Goal: Information Seeking & Learning: Find specific fact

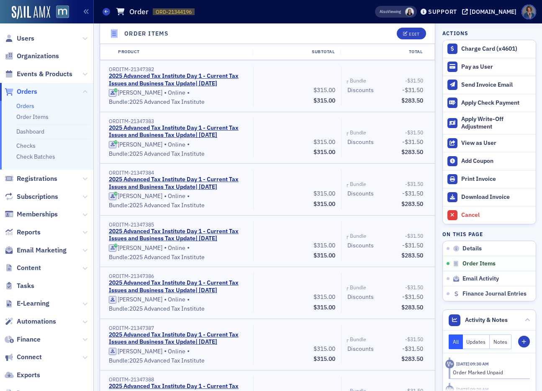
scroll to position [1306, 0]
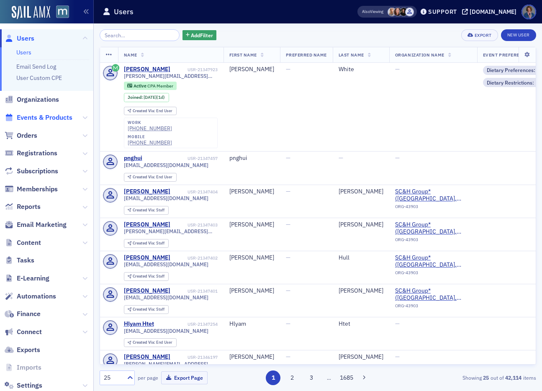
click at [39, 119] on span "Events & Products" at bounding box center [45, 117] width 56 height 9
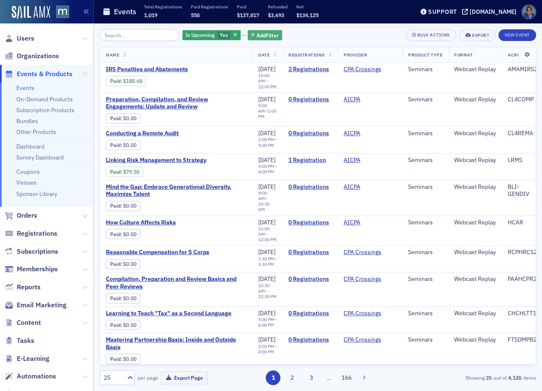
click at [258, 35] on span "Add Filter" at bounding box center [268, 35] width 22 height 8
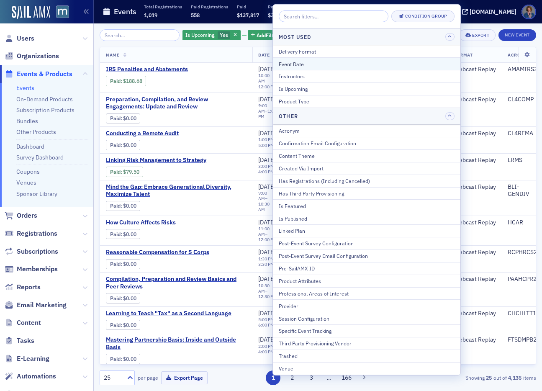
click at [292, 66] on div "Event Date" at bounding box center [367, 64] width 176 height 8
select select "9"
select select "2025"
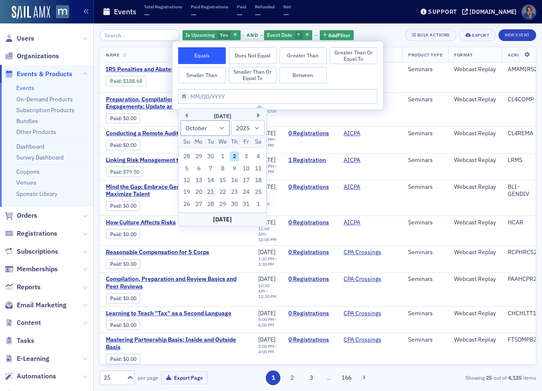
click at [210, 193] on div "21" at bounding box center [211, 192] width 10 height 10
type input "10/21/2025"
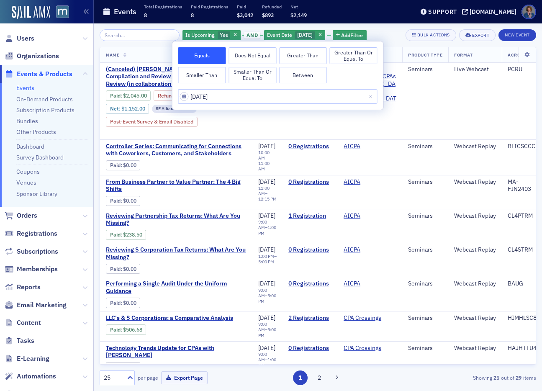
click at [389, 30] on div "Is Upcoming Yes and Event Date 10/21/2025 Add Filter Bulk Actions Export New Ev…" at bounding box center [318, 35] width 437 height 12
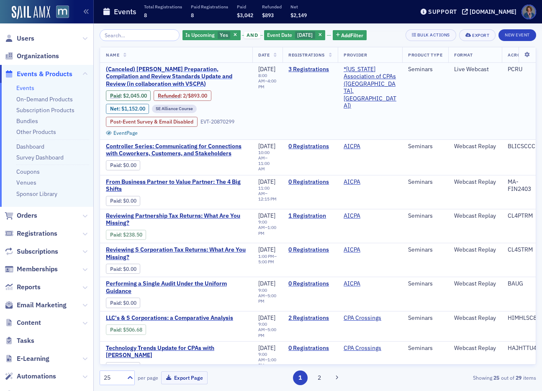
click at [175, 77] on span "(Canceled) [PERSON_NAME] Preparation, Compilation and Review Standards Update a…" at bounding box center [176, 77] width 141 height 22
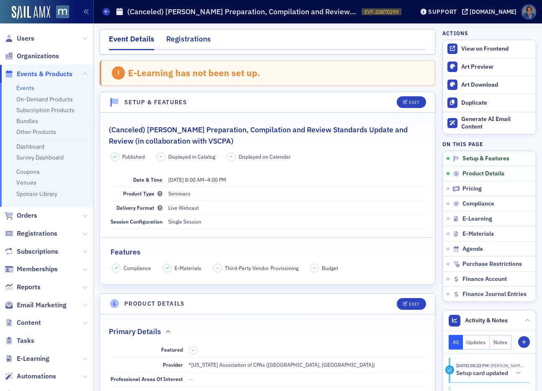
click at [185, 37] on div "Registrations" at bounding box center [188, 40] width 45 height 15
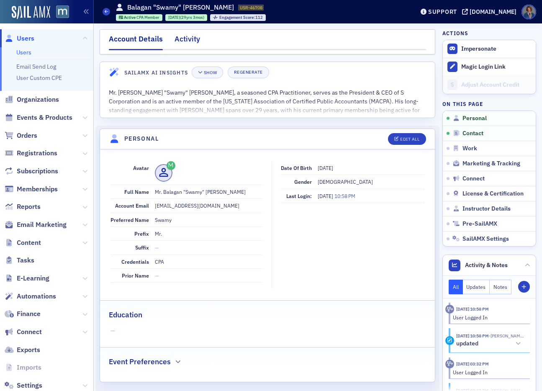
click at [177, 40] on div "Activity" at bounding box center [188, 40] width 26 height 15
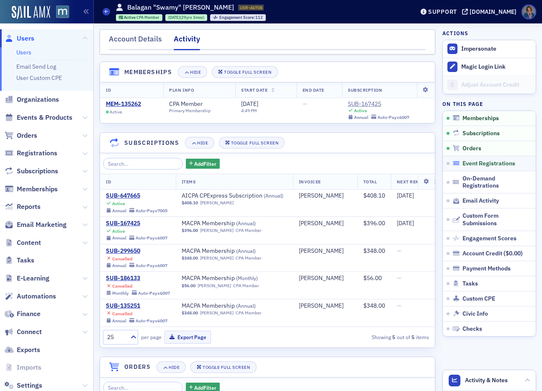
click at [468, 163] on span "Event Registrations" at bounding box center [489, 164] width 53 height 8
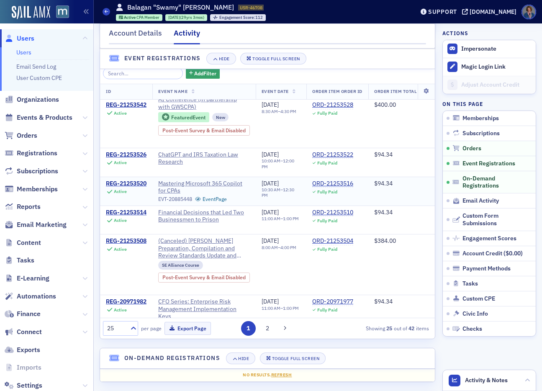
scroll to position [39, 0]
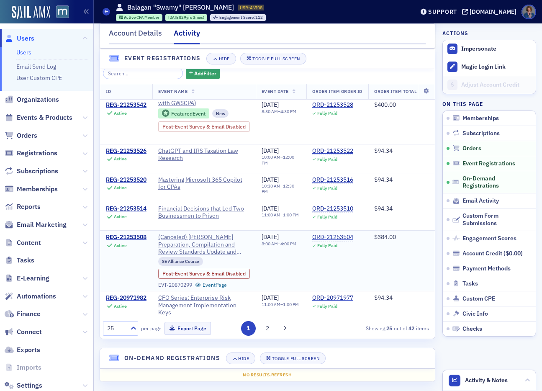
click at [205, 247] on span "(Canceled) Haig’s Preparation, Compilation and Review Standards Update and Revi…" at bounding box center [204, 245] width 92 height 22
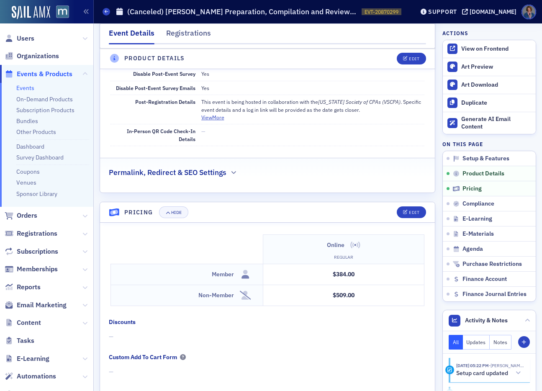
scroll to position [340, 0]
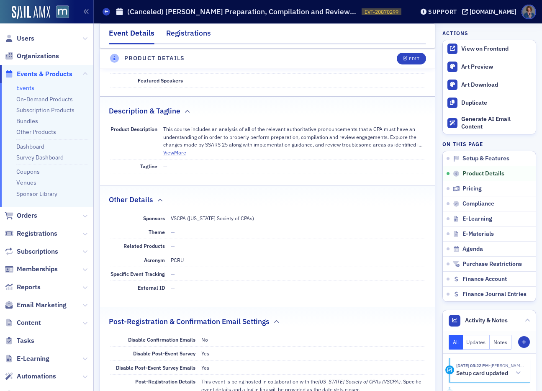
click at [183, 31] on div "Registrations" at bounding box center [188, 35] width 45 height 15
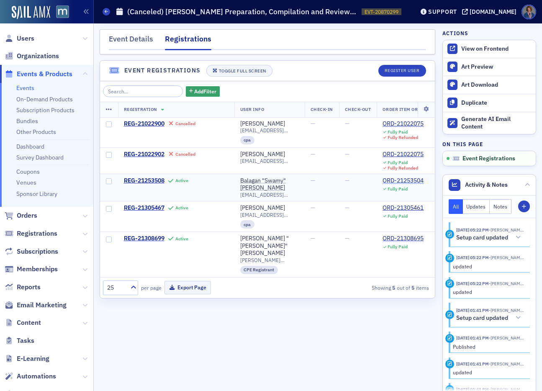
click at [410, 182] on div "ORD-21253504" at bounding box center [403, 181] width 41 height 8
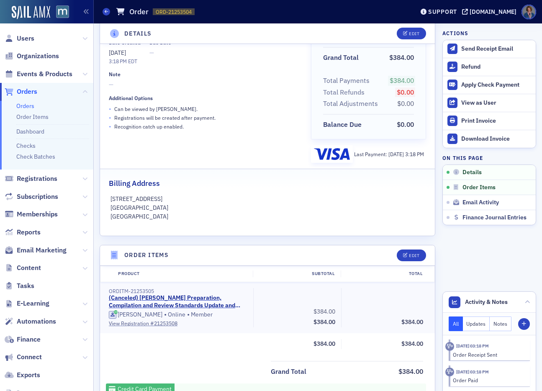
scroll to position [131, 0]
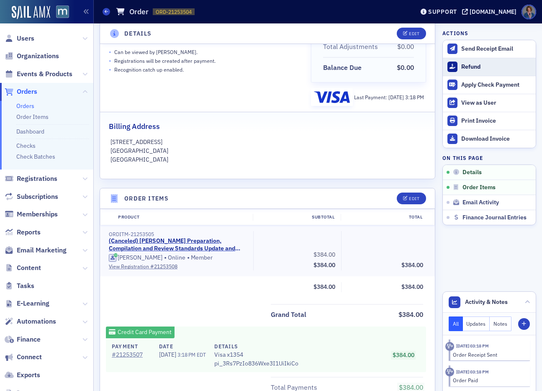
click at [462, 67] on div "Refund" at bounding box center [496, 67] width 70 height 8
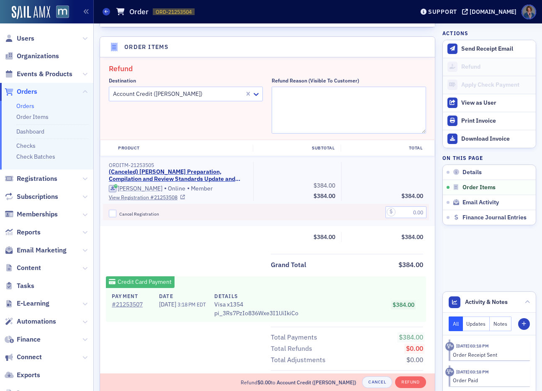
scroll to position [291, 0]
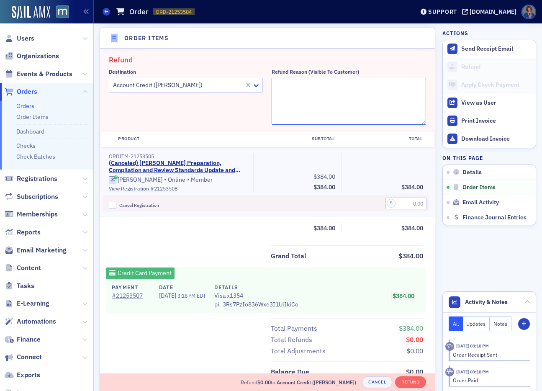
drag, startPoint x: 290, startPoint y: 102, endPoint x: 311, endPoint y: 79, distance: 30.8
click at [291, 101] on textarea "Refund Reason (Visible to Customer)" at bounding box center [349, 101] width 154 height 47
type textarea "Talked to Swamy on 10/2, he said to put the money on account for future use sin…"
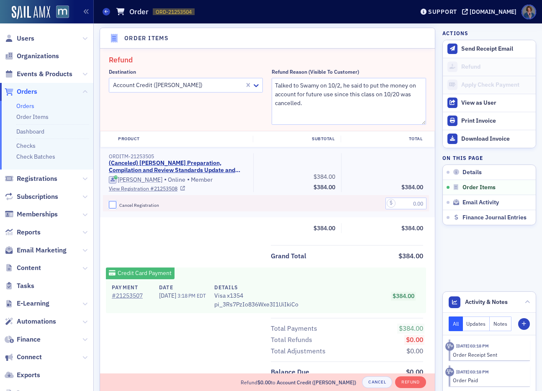
click at [111, 208] on input "Cancel Registration" at bounding box center [113, 205] width 8 height 8
checkbox input "true"
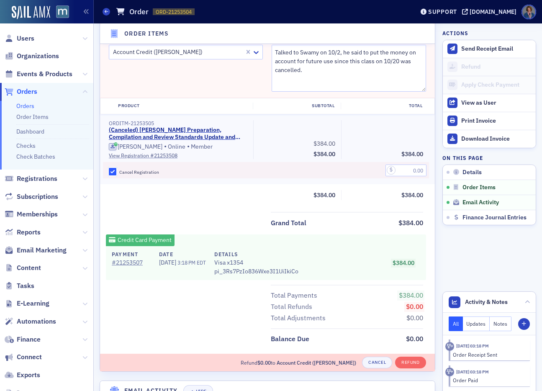
scroll to position [336, 0]
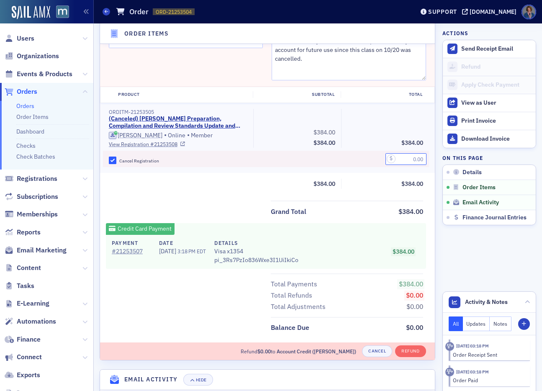
click at [396, 162] on input "text" at bounding box center [406, 159] width 41 height 12
type input "384.00"
click at [409, 352] on button "Refund" at bounding box center [410, 351] width 31 height 12
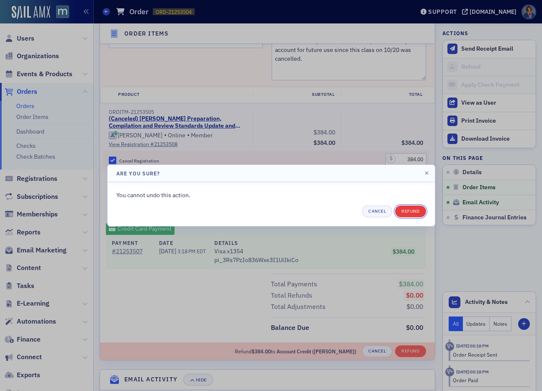
click at [418, 210] on button "Refund" at bounding box center [410, 212] width 31 height 12
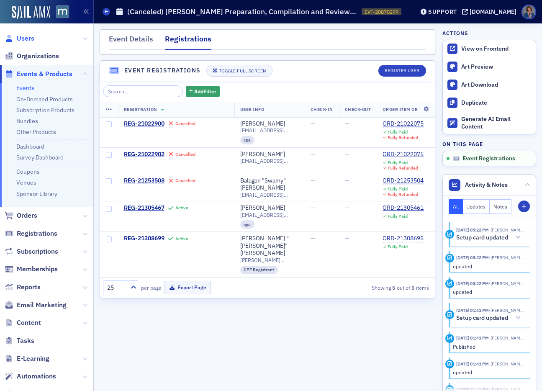
click at [22, 37] on span "Users" at bounding box center [26, 38] width 18 height 9
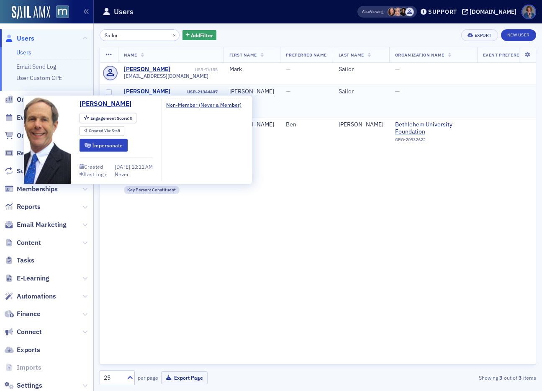
type input "Sailor"
click at [148, 92] on div "[PERSON_NAME]" at bounding box center [147, 92] width 46 height 8
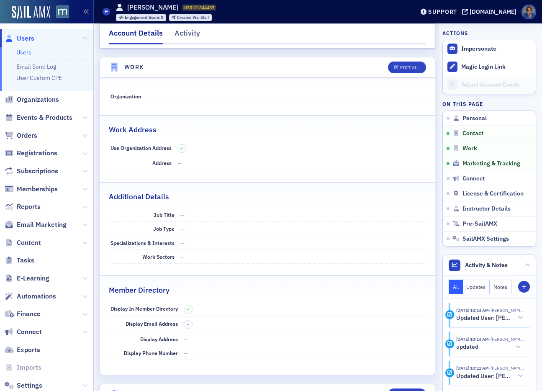
scroll to position [581, 0]
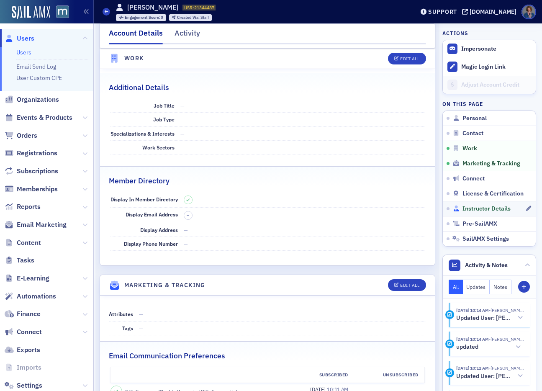
click at [470, 210] on span "Instructor Details" at bounding box center [487, 209] width 48 height 8
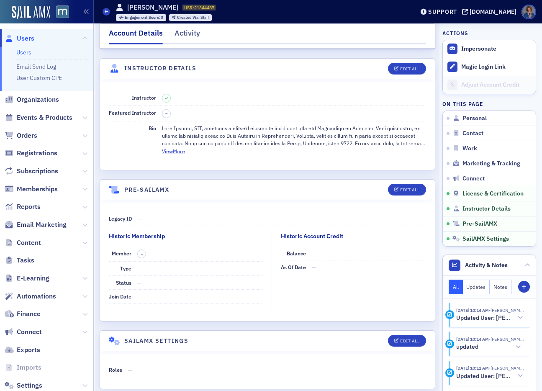
scroll to position [1505, 0]
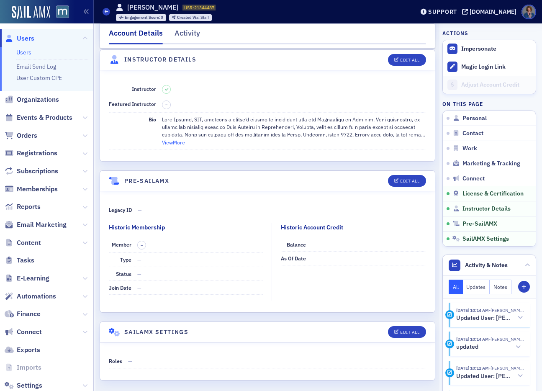
click at [167, 144] on button "View More" at bounding box center [173, 143] width 23 height 8
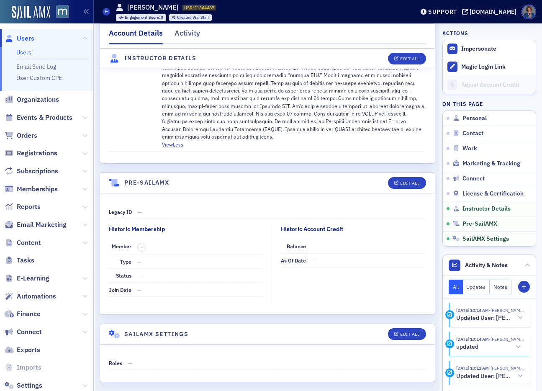
scroll to position [1589, 0]
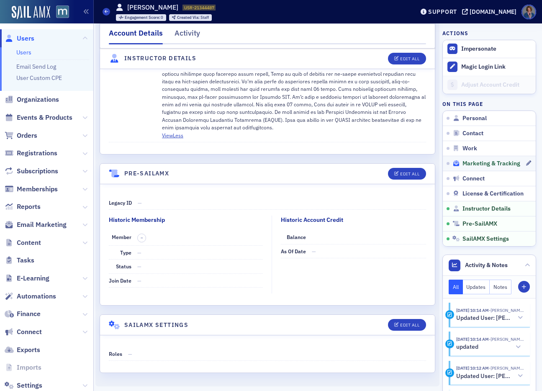
click at [474, 163] on span "Marketing & Tracking" at bounding box center [492, 164] width 58 height 8
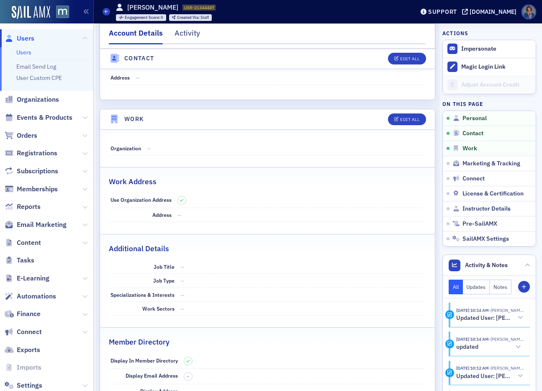
scroll to position [0, 0]
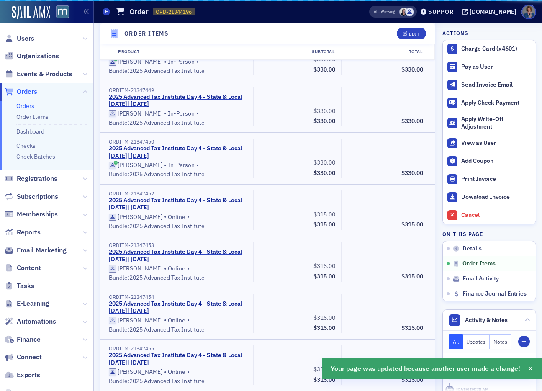
scroll to position [4411, 0]
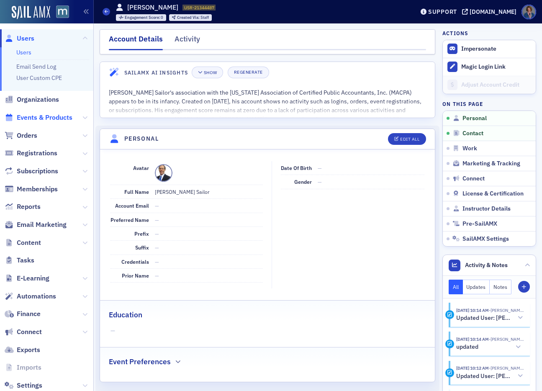
click at [35, 119] on span "Events & Products" at bounding box center [45, 117] width 56 height 9
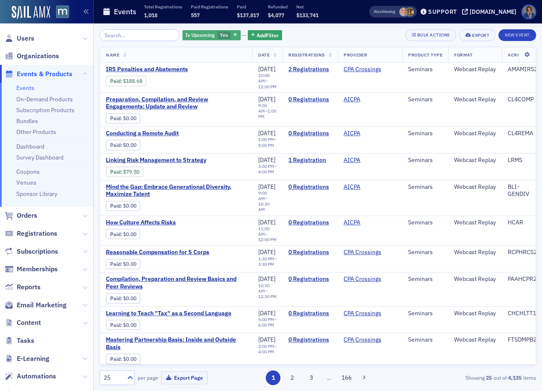
click at [200, 33] on span "Is Upcoming" at bounding box center [199, 34] width 29 height 7
click at [200, 53] on input "No" at bounding box center [198, 51] width 8 height 8
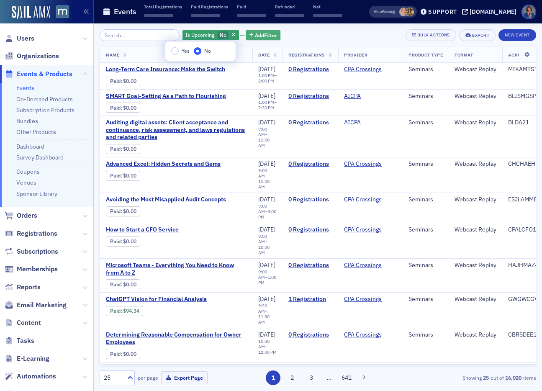
click at [255, 34] on span "Add Filter" at bounding box center [266, 35] width 22 height 8
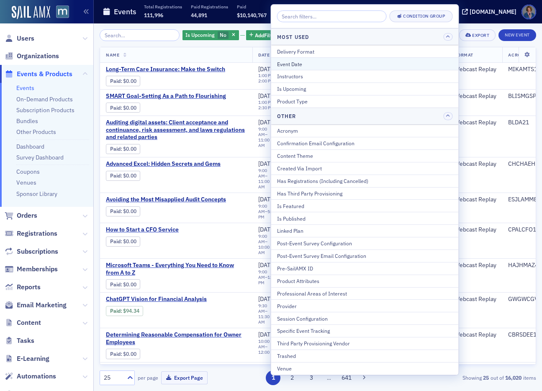
click at [292, 63] on div "Event Date" at bounding box center [365, 64] width 176 height 8
select select "9"
select select "2025"
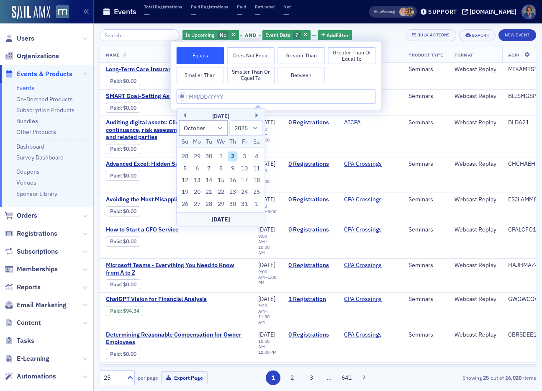
click at [286, 74] on button "Between" at bounding box center [302, 75] width 48 height 17
select select "9"
select select "2025"
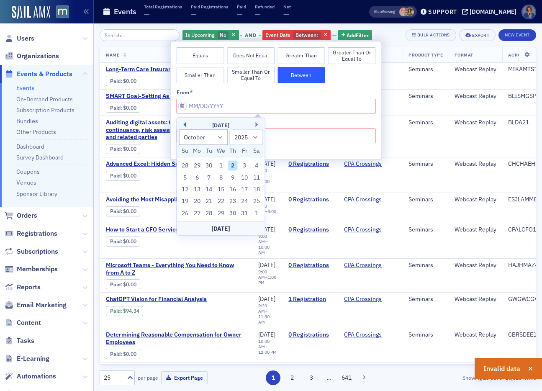
click at [184, 124] on button "Previous Month" at bounding box center [183, 124] width 5 height 5
select select "8"
click at [196, 165] on div "1" at bounding box center [197, 166] width 10 height 10
type input "09/01/2025"
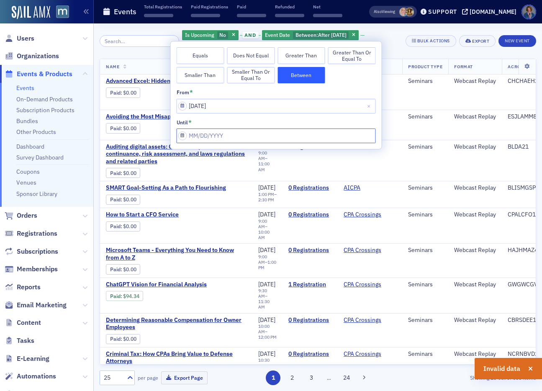
click at [250, 134] on input "from *" at bounding box center [276, 136] width 199 height 15
select select "9"
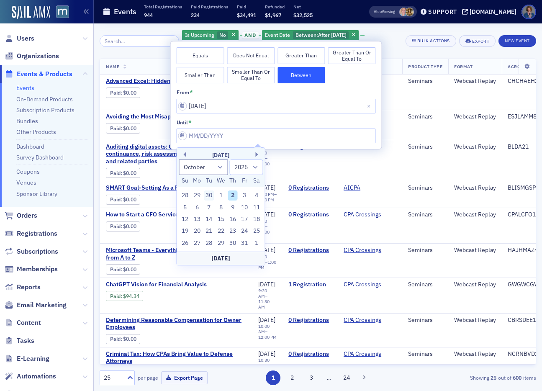
click at [210, 196] on div "30" at bounding box center [209, 195] width 10 height 10
type input "09/30/2025"
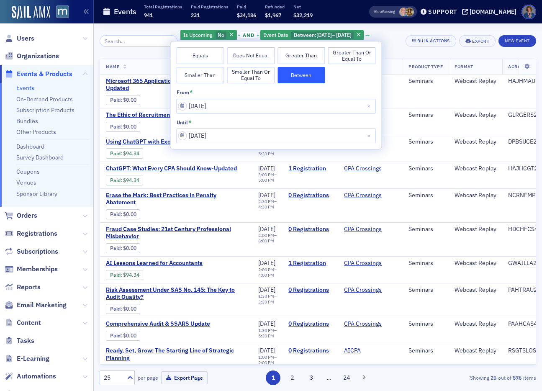
click at [348, 82] on div "Equals Does Not Equal Greater Than Greater Than or Equal To Smaller Than Smalle…" at bounding box center [276, 65] width 199 height 36
click at [396, 41] on div "Is Upcoming No and Event Date Between : 9/1/2025 – 9/30/2025 Add Filter" at bounding box center [289, 40] width 219 height 23
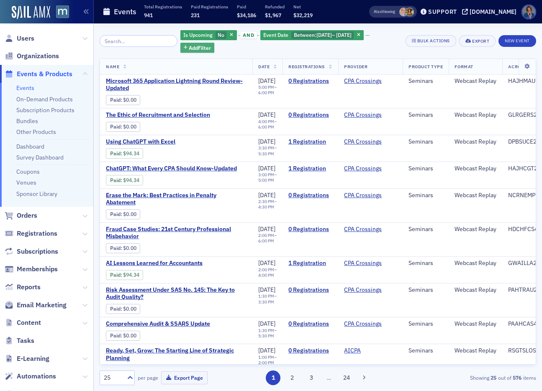
click at [189, 47] on span "Add Filter" at bounding box center [200, 48] width 22 height 8
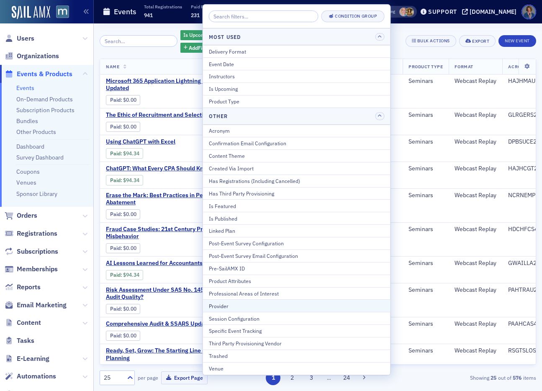
click at [242, 305] on div "Provider" at bounding box center [297, 306] width 176 height 8
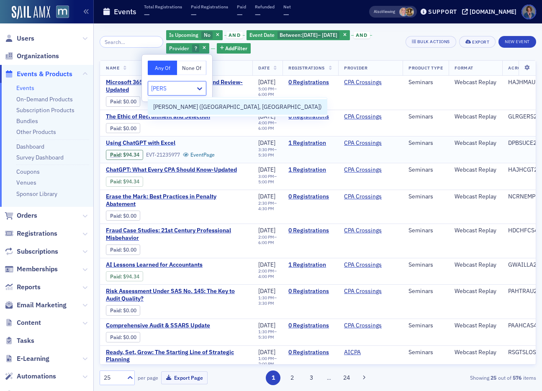
type input "Werner"
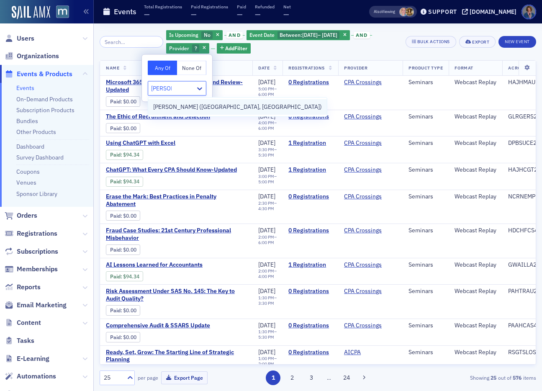
click at [179, 106] on span "Werner-Rocca (Flourtown, PA)" at bounding box center [237, 107] width 169 height 9
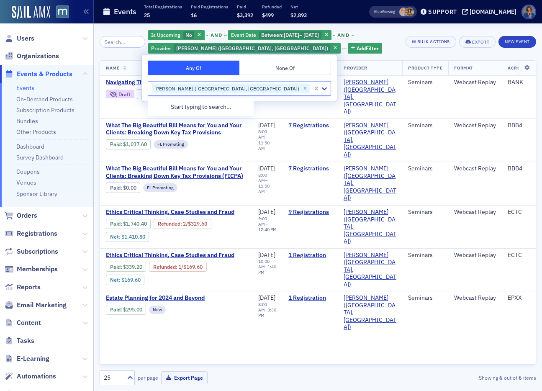
click at [337, 51] on div "Is Upcoming No and Event Date Between : 9/1/2025 – 9/30/2025 and Provider Werne…" at bounding box center [274, 41] width 252 height 25
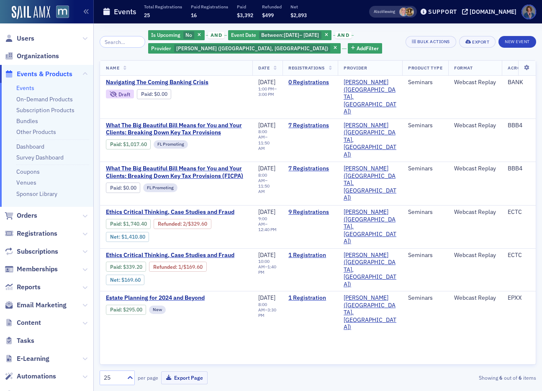
click at [273, 66] on th "Date" at bounding box center [267, 68] width 30 height 15
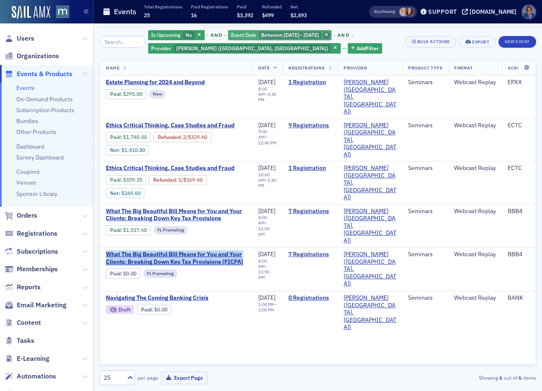
click at [330, 36] on span "button" at bounding box center [327, 35] width 8 height 8
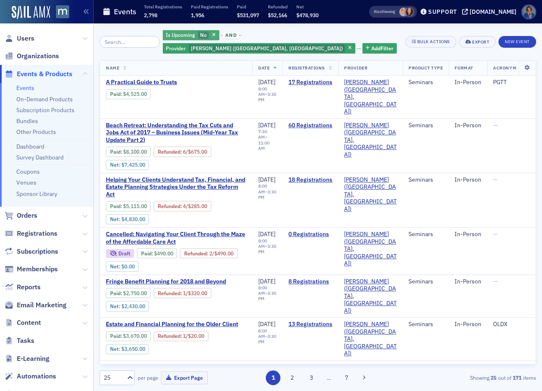
click at [207, 37] on span "No" at bounding box center [203, 34] width 7 height 7
click at [169, 51] on input "Yes" at bounding box center [173, 51] width 8 height 8
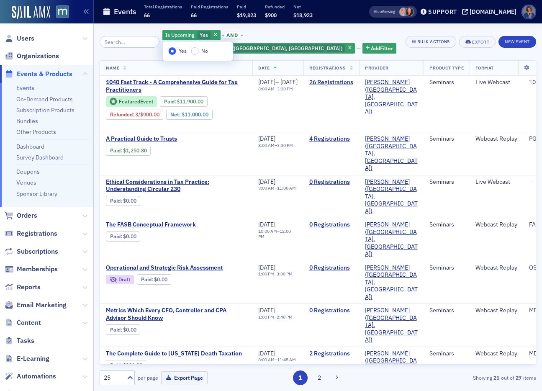
click at [285, 47] on div "Is Upcoming Yes and Provider Werner-Rocca (Flourtown, PA) Add Filter" at bounding box center [280, 41] width 237 height 25
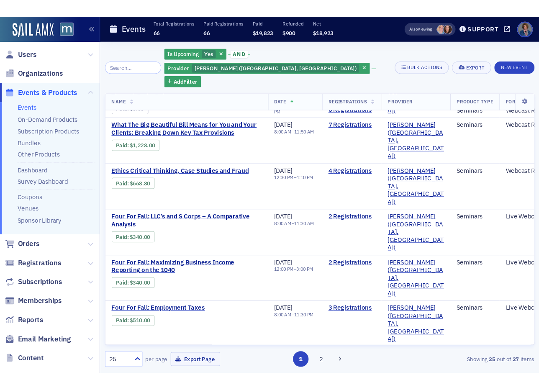
scroll to position [384, 0]
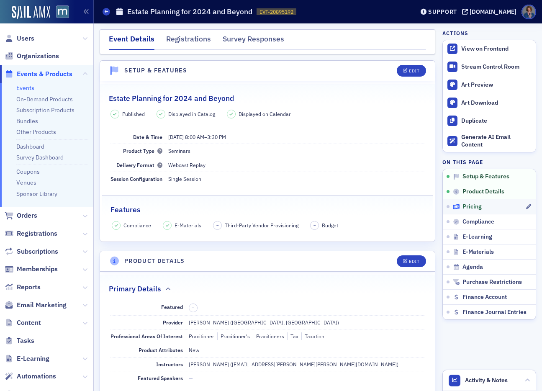
click at [471, 209] on span "Pricing" at bounding box center [472, 207] width 19 height 8
click at [188, 41] on div "Registrations" at bounding box center [188, 40] width 45 height 15
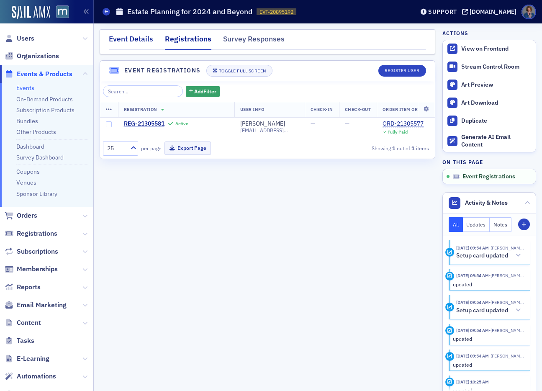
click at [129, 41] on div "Event Details" at bounding box center [131, 40] width 44 height 15
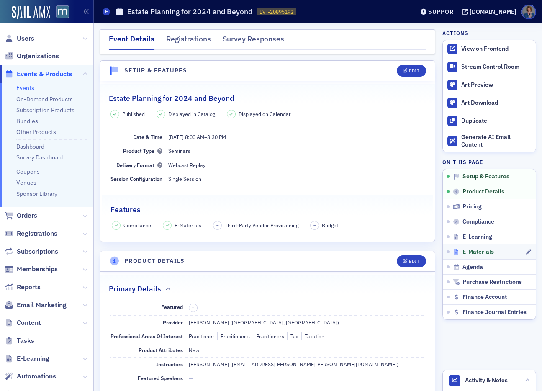
click at [470, 254] on span "E-Materials" at bounding box center [478, 252] width 31 height 8
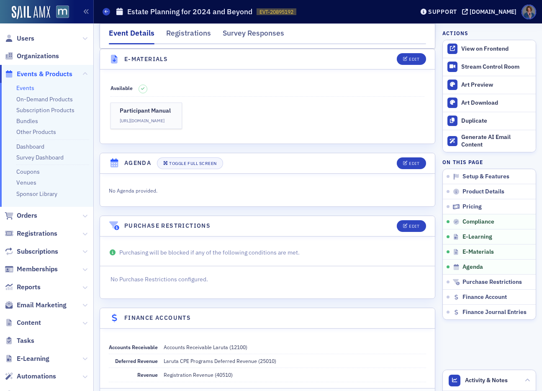
scroll to position [966, 0]
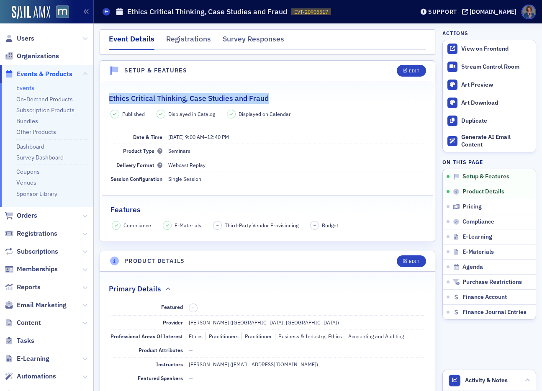
drag, startPoint x: 110, startPoint y: 99, endPoint x: 269, endPoint y: 96, distance: 159.1
click at [269, 96] on div "Ethics Critical Thinking, Case Studies and Fraud" at bounding box center [267, 94] width 317 height 20
copy h2 "Ethics Critical Thinking, Case Studies and Fraud"
click at [182, 41] on div "Registrations" at bounding box center [188, 40] width 45 height 15
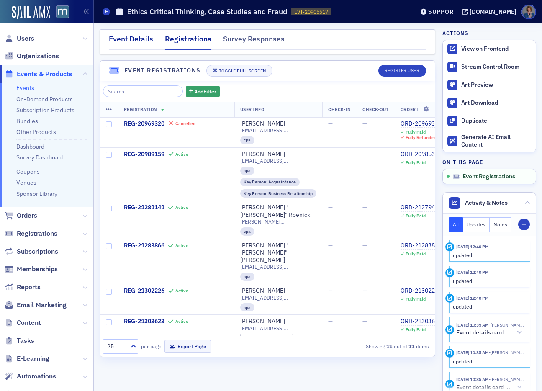
drag, startPoint x: 130, startPoint y: 37, endPoint x: 127, endPoint y: 44, distance: 7.3
click at [129, 38] on div "Event Details" at bounding box center [131, 40] width 44 height 15
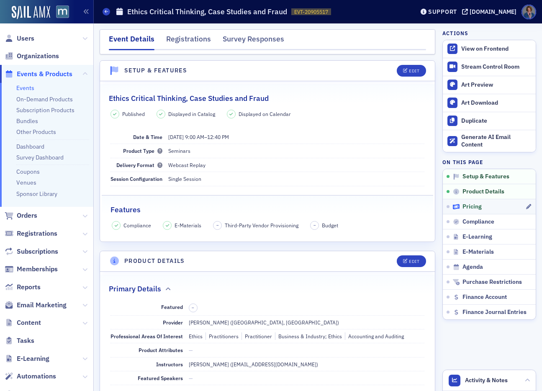
click at [465, 206] on span "Pricing" at bounding box center [472, 207] width 19 height 8
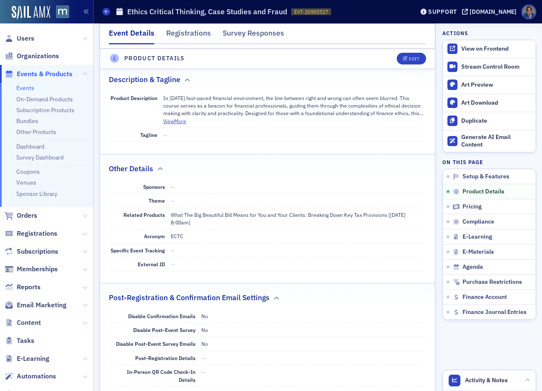
scroll to position [325, 0]
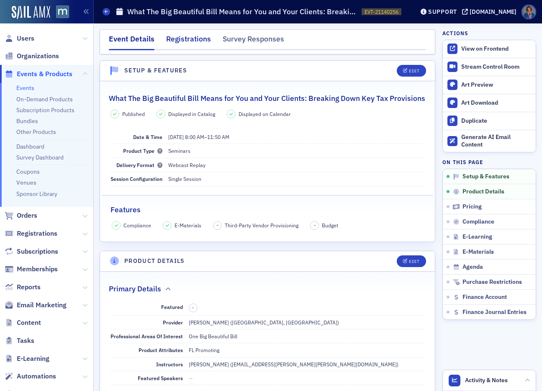
click at [189, 41] on div "Registrations" at bounding box center [188, 40] width 45 height 15
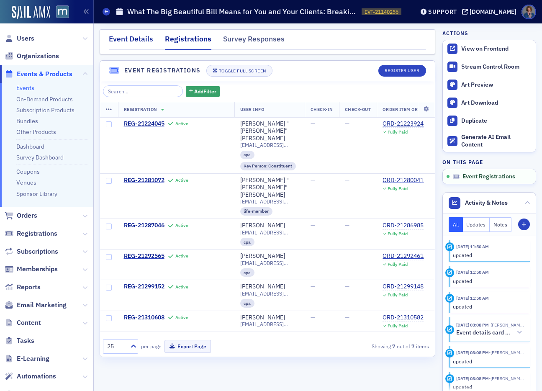
click at [130, 40] on div "Event Details" at bounding box center [131, 40] width 44 height 15
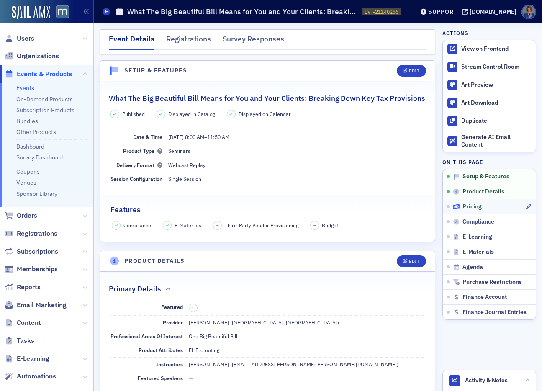
click at [468, 207] on span "Pricing" at bounding box center [472, 207] width 19 height 8
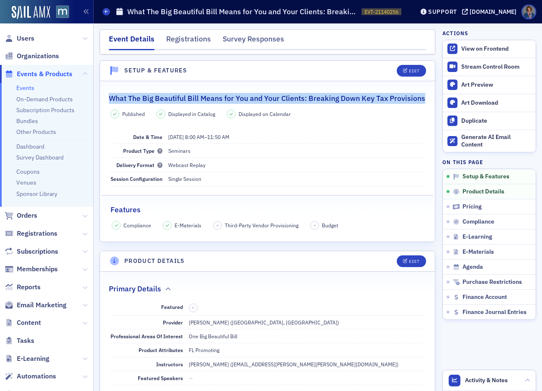
drag, startPoint x: 112, startPoint y: 97, endPoint x: 145, endPoint y: 108, distance: 35.1
click at [145, 104] on h2 "What The Big Beautiful Bill Means for You and Your Clients: Breaking Down Key T…" at bounding box center [267, 98] width 317 height 11
copy h2 "What The Big Beautiful Bill Means for You and Your Clients: Breaking Down Key T…"
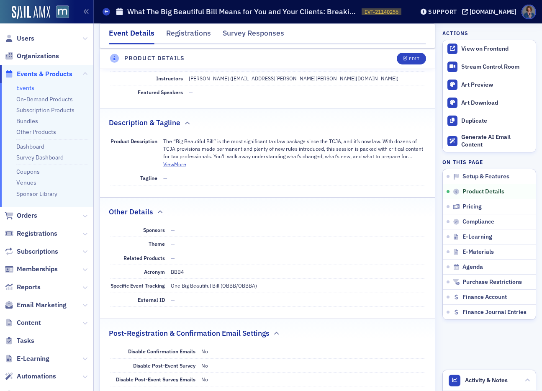
scroll to position [288, 0]
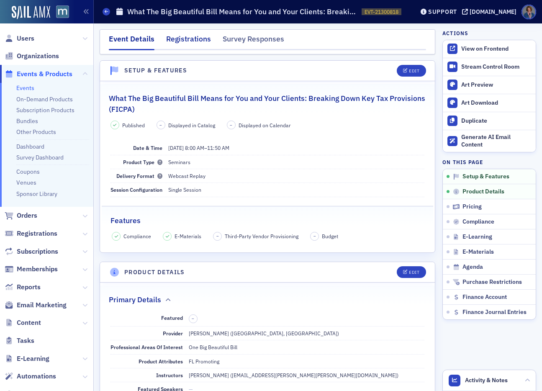
click at [188, 39] on div "Registrations" at bounding box center [188, 40] width 45 height 15
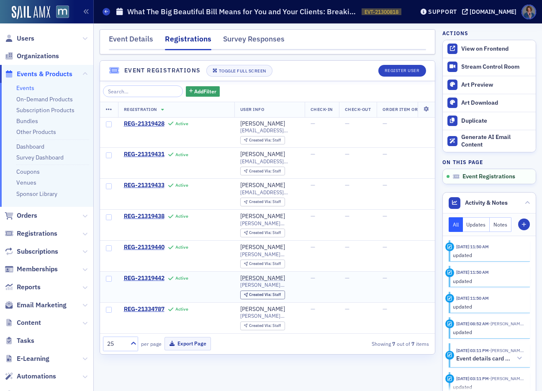
scroll to position [3, 0]
click at [317, 66] on header "Event Registrations Toggle Full Screen Register User" at bounding box center [267, 71] width 335 height 21
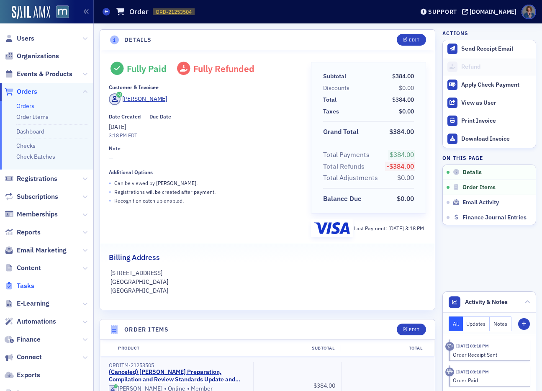
click at [27, 288] on span "Tasks" at bounding box center [26, 285] width 18 height 9
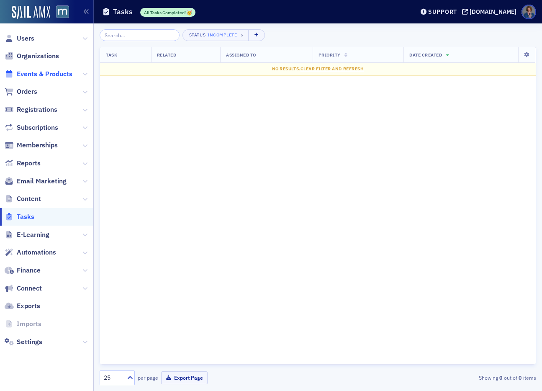
click at [39, 75] on span "Events & Products" at bounding box center [45, 73] width 56 height 9
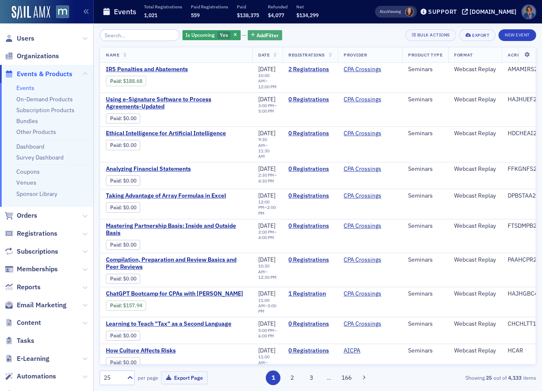
click at [257, 36] on span "Add Filter" at bounding box center [268, 35] width 22 height 8
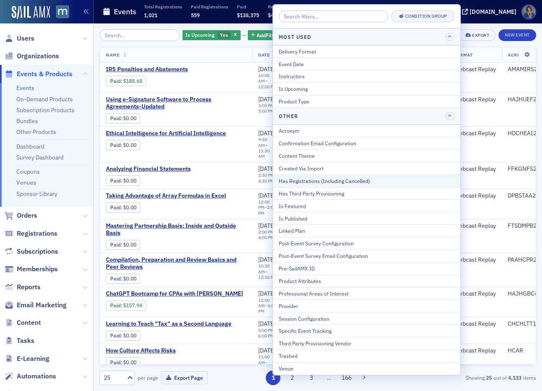
click at [299, 180] on div "Has Registrations (Including Cancelled)" at bounding box center [367, 181] width 176 height 8
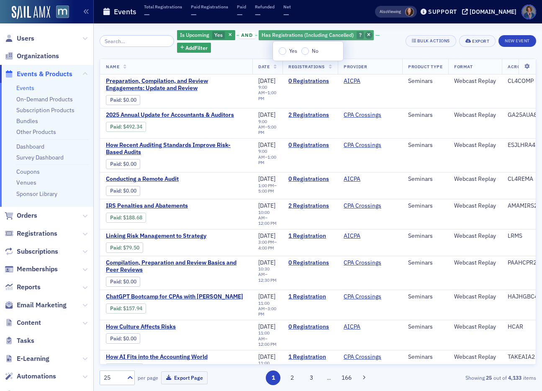
click at [367, 34] on icon "button" at bounding box center [368, 35] width 3 height 5
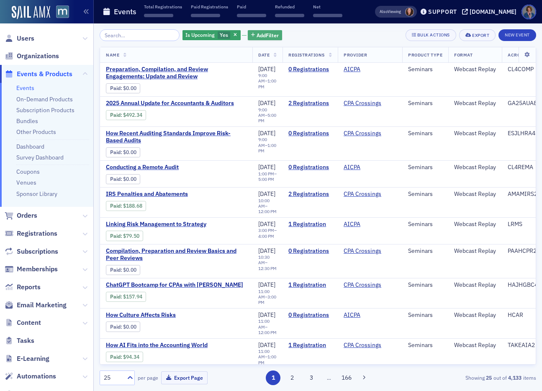
click at [258, 38] on span "Add Filter" at bounding box center [268, 35] width 22 height 8
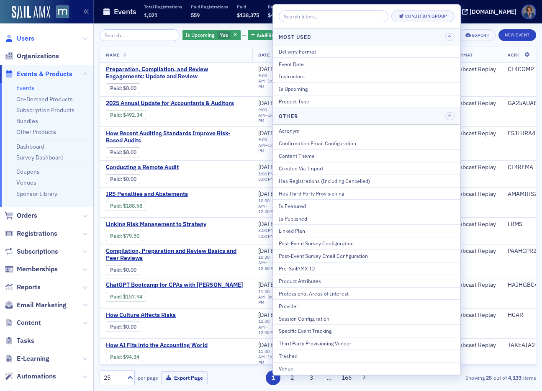
click at [21, 39] on span "Users" at bounding box center [26, 38] width 18 height 9
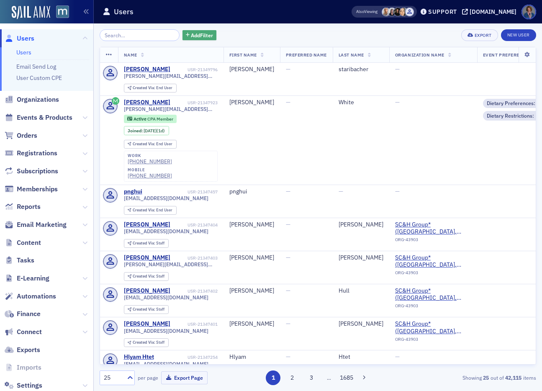
click at [191, 33] on span "Add Filter" at bounding box center [202, 35] width 22 height 8
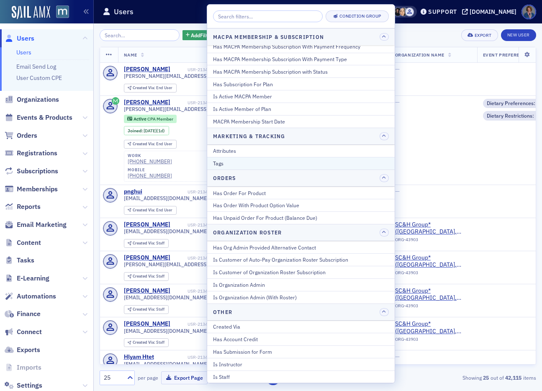
scroll to position [554, 0]
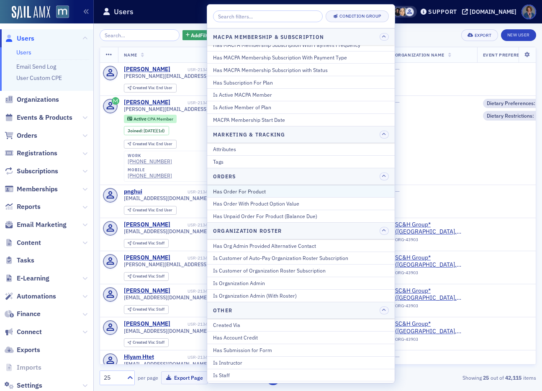
click at [254, 192] on div "Has Order For Product" at bounding box center [301, 192] width 176 height 8
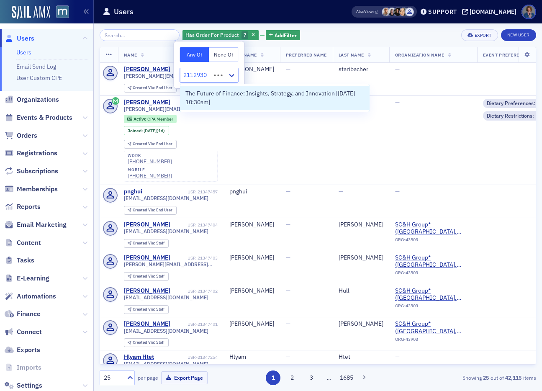
type input "21129303"
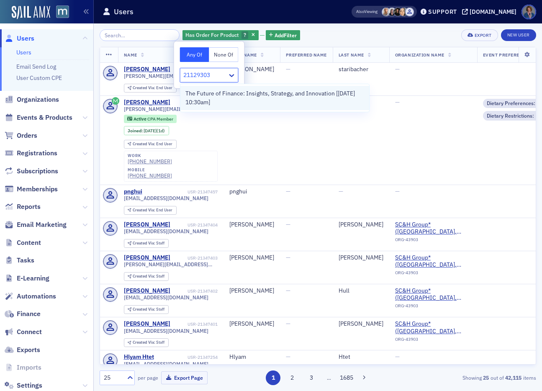
click at [265, 104] on span "The Future of Finance: Insights, Strategy, and Innovation [[DATE] 10:30am]" at bounding box center [274, 98] width 179 height 18
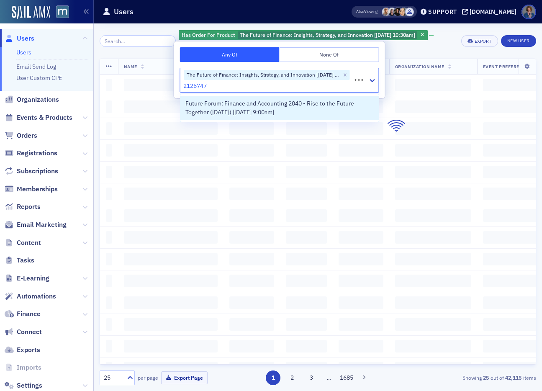
type input "21267471"
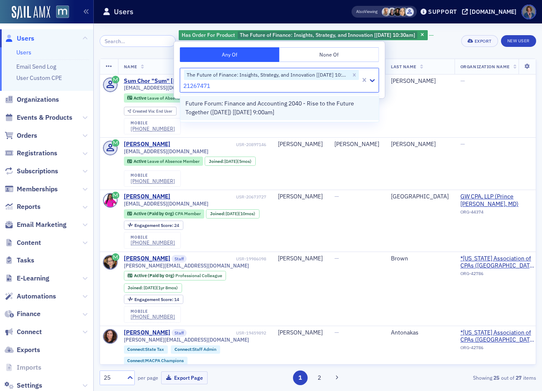
click at [263, 105] on span "Future Forum: Finance and Accounting 2040 - Rise to the Future Together ([DATE]…" at bounding box center [279, 108] width 188 height 18
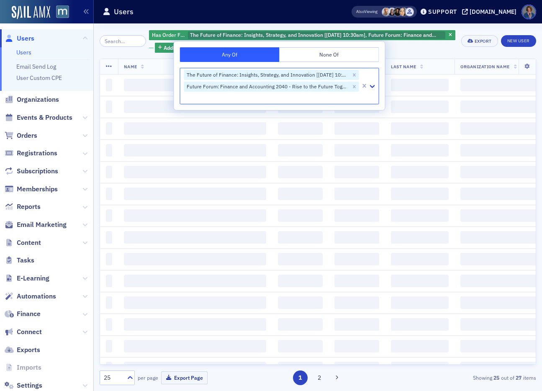
click at [293, 100] on div at bounding box center [271, 98] width 177 height 10
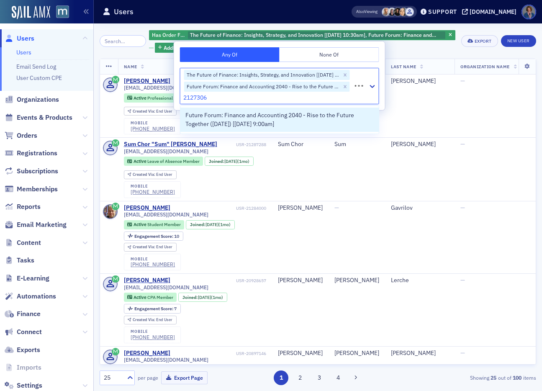
type input "21273064"
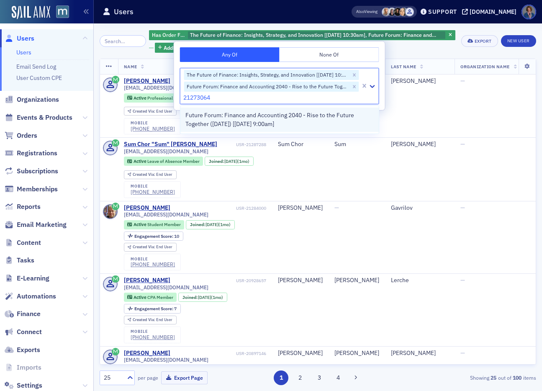
click at [306, 119] on span "Future Forum: Finance and Accounting 2040 - Rise to the Future Together ([DATE]…" at bounding box center [279, 120] width 188 height 18
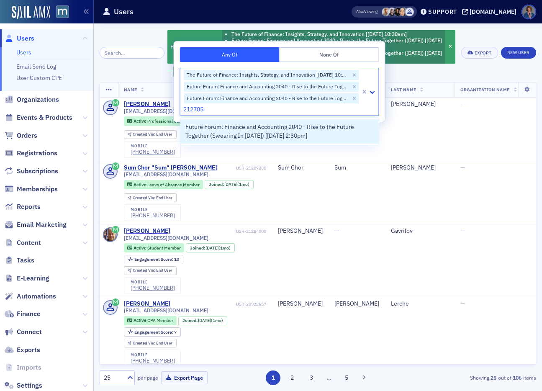
type input "21278548"
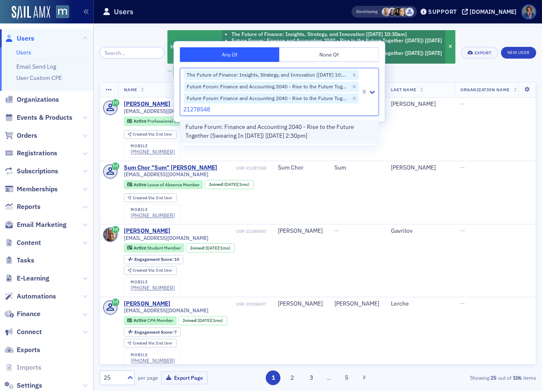
click at [296, 138] on span "Future Forum: Finance and Accounting 2040 - Rise to the Future Together (Sweari…" at bounding box center [279, 132] width 188 height 18
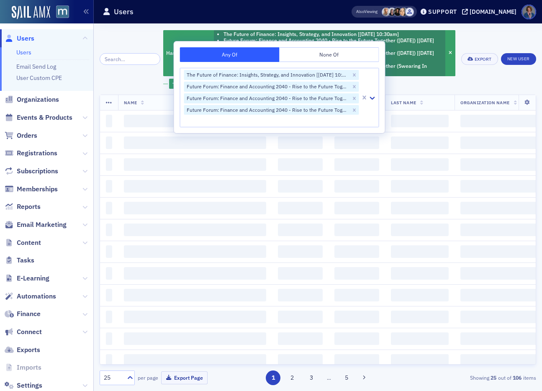
click at [407, 85] on div "Has Order For Product The Future of Finance: Insights, Strategy, and Innovation…" at bounding box center [309, 58] width 292 height 59
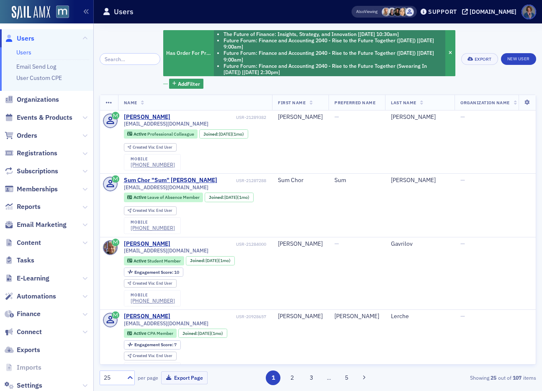
click at [283, 87] on div "Has Order For Product The Future of Finance: Insights, Strategy, and Innovation…" at bounding box center [309, 58] width 292 height 59
click at [458, 86] on div "Has Order For Product The Future of Finance: Insights, Strategy, and Innovation…" at bounding box center [318, 58] width 437 height 59
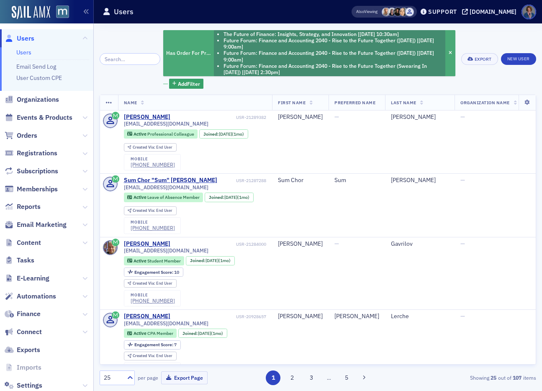
click at [188, 63] on div "Has Order For Product The Future of Finance: Insights, Strategy, and Innovation…" at bounding box center [309, 53] width 292 height 46
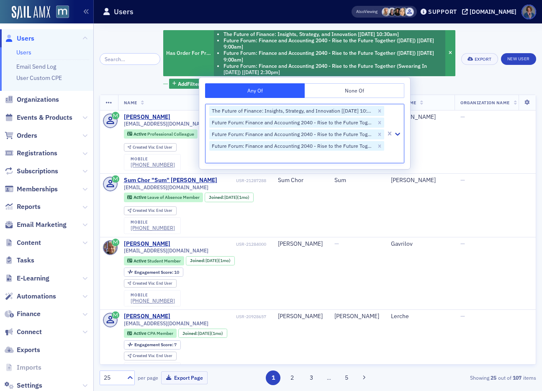
click at [359, 88] on button "None Of" at bounding box center [355, 90] width 100 height 15
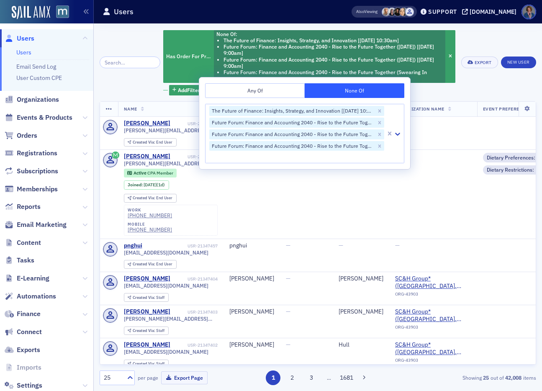
click at [276, 90] on button "Any Of" at bounding box center [255, 90] width 100 height 15
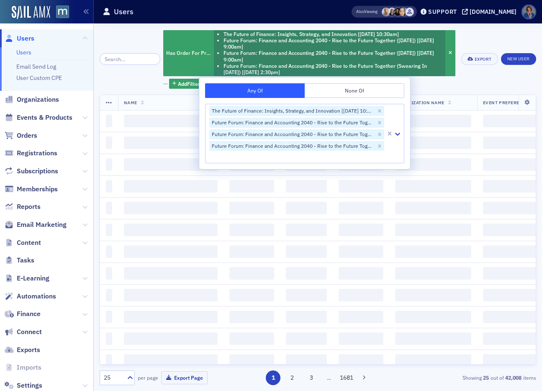
click at [487, 84] on div "Has Order For Product The Future of Finance: Insights, Strategy, and Innovation…" at bounding box center [318, 58] width 437 height 59
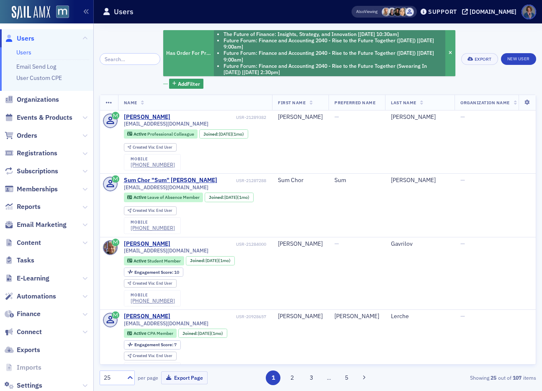
click at [327, 49] on li "Future Forum: Finance and Accounting 2040 - Rise to the Future Together (Octobe…" at bounding box center [334, 43] width 220 height 13
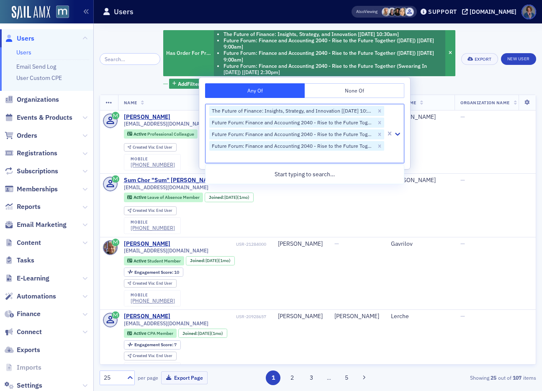
click at [396, 111] on div at bounding box center [395, 133] width 18 height 59
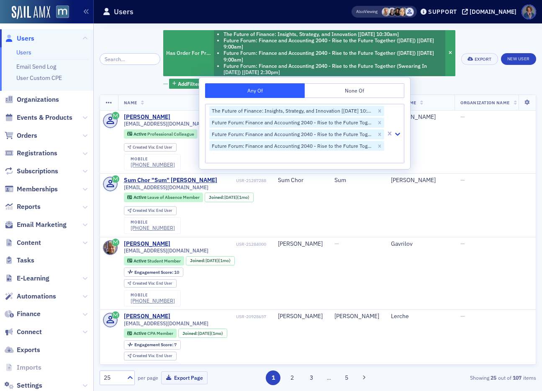
click at [466, 83] on div "Has Order For Product The Future of Finance: Insights, Strategy, and Innovation…" at bounding box center [318, 58] width 437 height 59
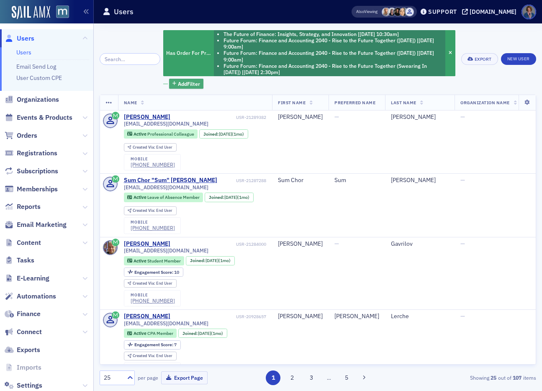
click at [184, 85] on span "Add Filter" at bounding box center [189, 84] width 22 height 8
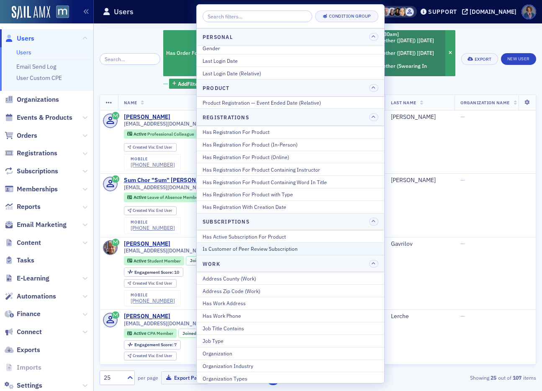
scroll to position [1064, 0]
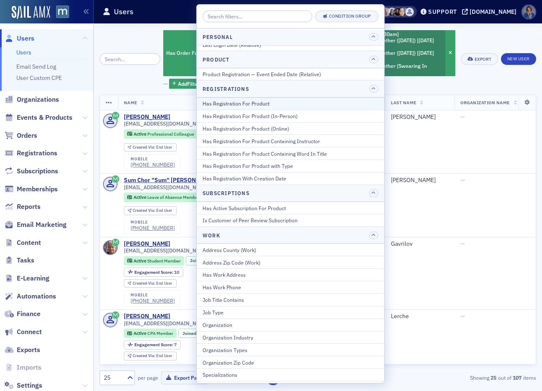
click at [251, 104] on div "Has Registration For Product" at bounding box center [291, 104] width 176 height 8
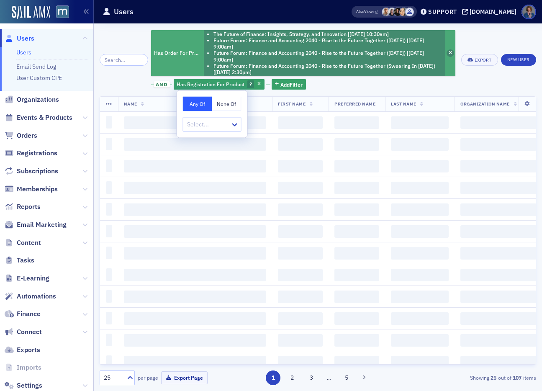
click at [450, 54] on icon "button" at bounding box center [450, 53] width 3 height 5
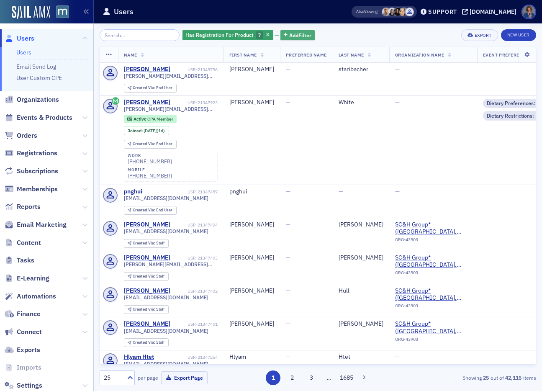
click at [289, 36] on span "Add Filter" at bounding box center [300, 35] width 22 height 8
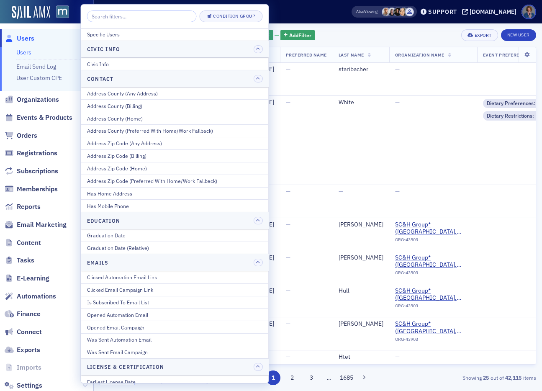
click at [363, 31] on div "Has Registration For Product ? Add Filter Export New User" at bounding box center [318, 35] width 437 height 12
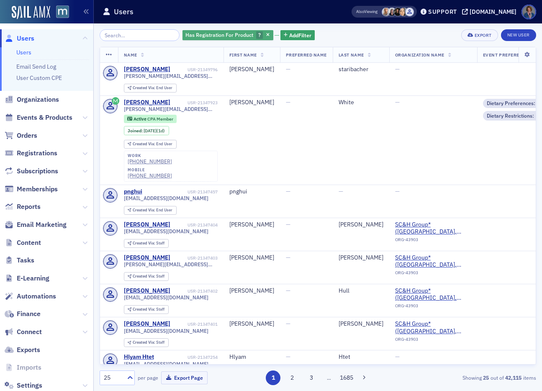
click at [211, 36] on span "Has Registration For Product" at bounding box center [219, 34] width 68 height 7
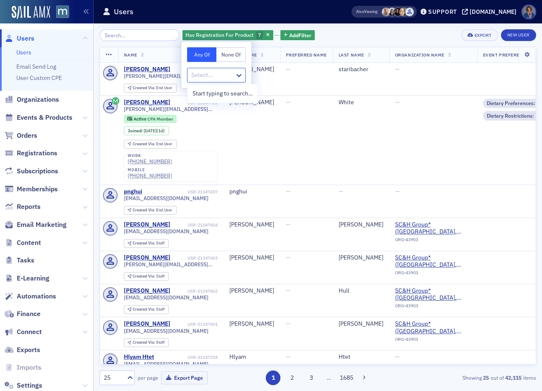
click at [203, 76] on div at bounding box center [212, 75] width 44 height 10
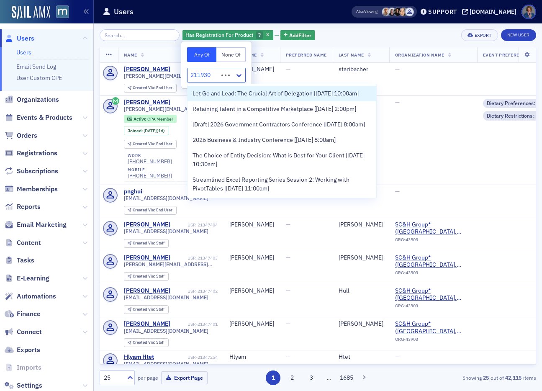
type input "2119303"
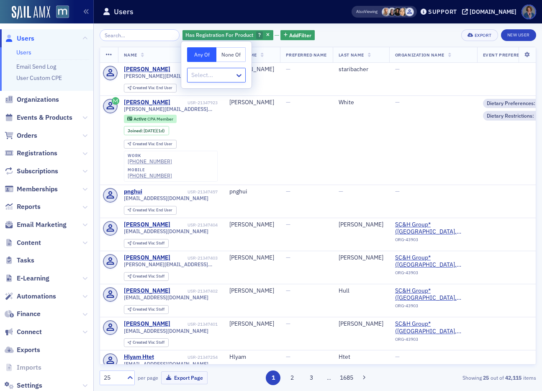
click at [232, 74] on div at bounding box center [212, 75] width 44 height 10
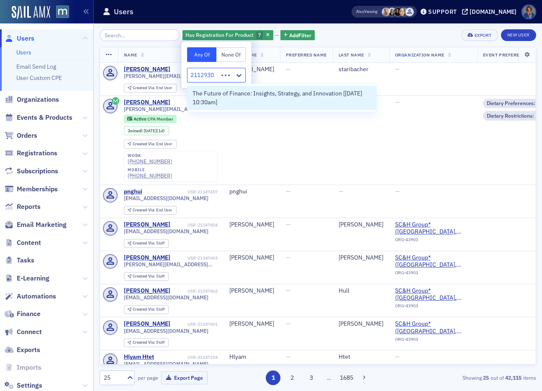
type input "21129303"
click at [229, 100] on span "The Future of Finance: Insights, Strategy, and Innovation [9/29/2025 10:30am]" at bounding box center [282, 98] width 179 height 18
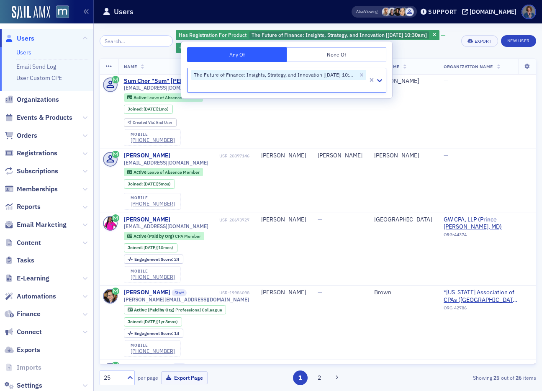
click at [246, 88] on div at bounding box center [278, 86] width 177 height 10
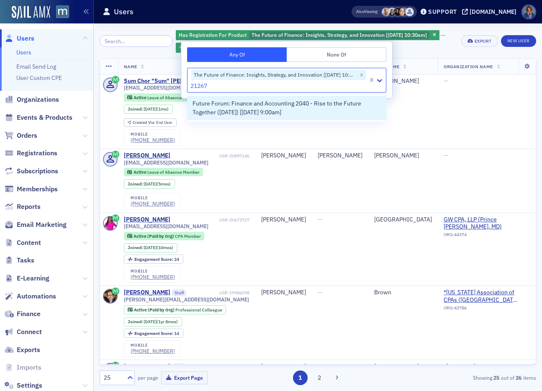
type input "212674"
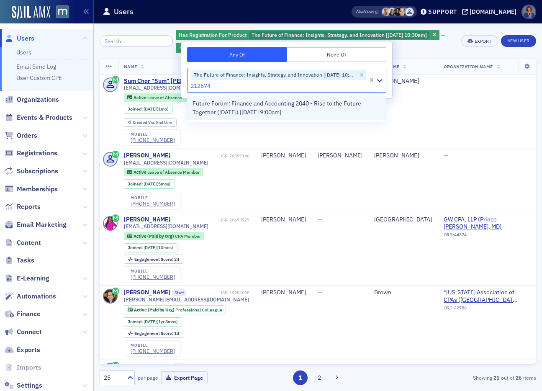
click at [246, 108] on span "Future Forum: Finance and Accounting 2040 - Rise to the Future Together (Octobe…" at bounding box center [287, 108] width 188 height 18
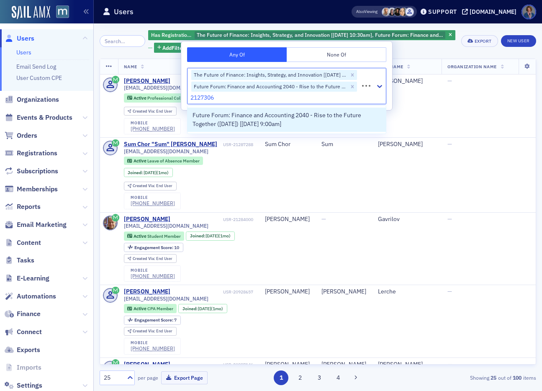
type input "21273064"
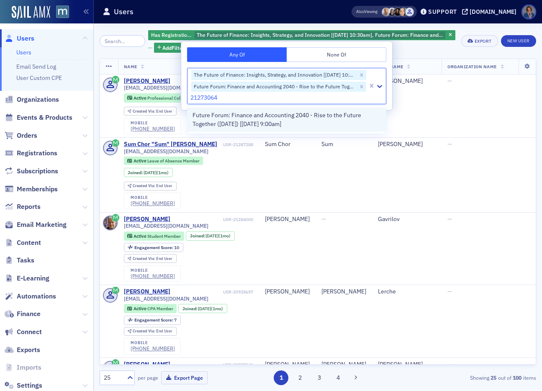
click at [296, 117] on span "Future Forum: Finance and Accounting 2040 - Rise to the Future Together (Novemb…" at bounding box center [287, 120] width 188 height 18
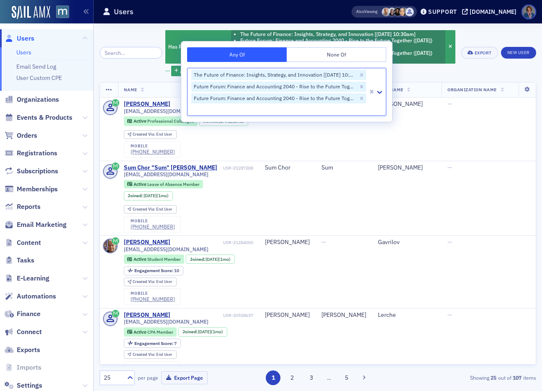
click at [246, 106] on div at bounding box center [278, 109] width 177 height 10
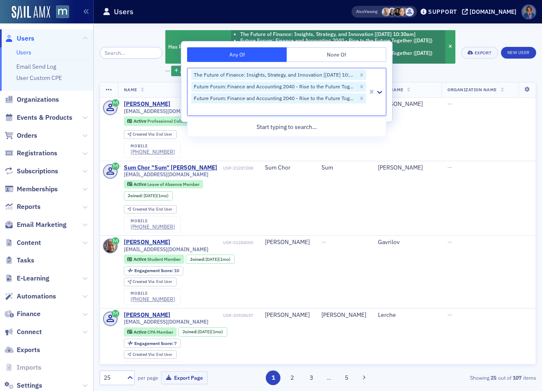
click at [246, 106] on div at bounding box center [278, 109] width 177 height 10
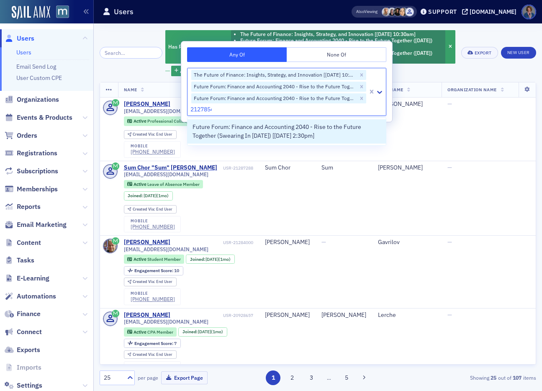
type input "21278548"
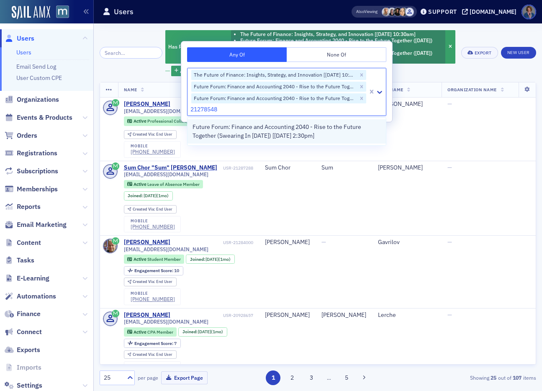
click at [265, 130] on span "Future Forum: Finance and Accounting 2040 - Rise to the Future Together (Sweari…" at bounding box center [287, 132] width 188 height 18
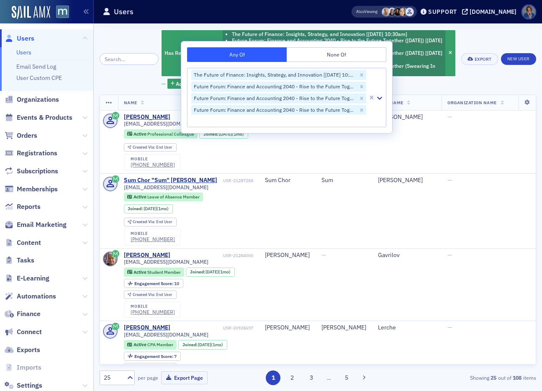
click at [468, 80] on div "Has Registration For Product The Future of Finance: Insights, Strategy, and Inn…" at bounding box center [318, 58] width 437 height 59
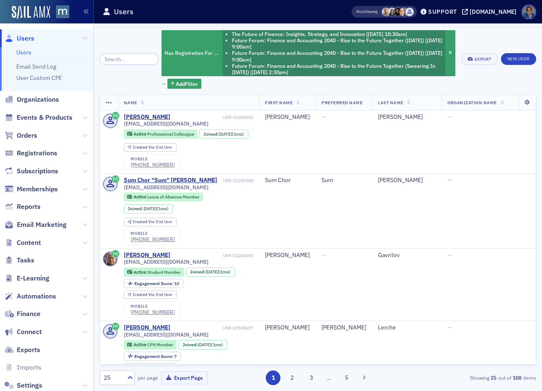
click at [492, 82] on div "Has Registration For Product The Future of Finance: Insights, Strategy, and Inn…" at bounding box center [318, 58] width 437 height 59
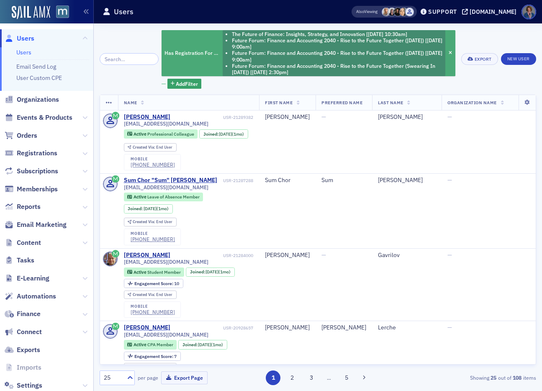
click at [296, 59] on li "Future Forum: Finance and Accounting 2040 - Rise to the Future Together (Novemb…" at bounding box center [337, 56] width 211 height 13
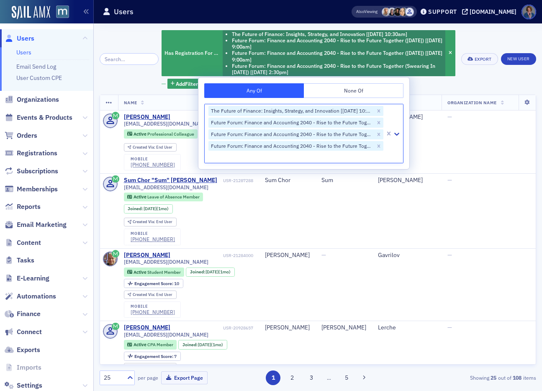
click at [429, 88] on div "Has Registration For Product The Future of Finance: Insights, Strategy, and Inn…" at bounding box center [309, 58] width 294 height 59
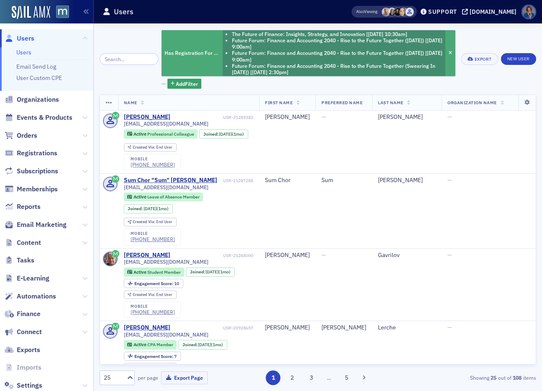
click at [323, 41] on li "Future Forum: Finance and Accounting 2040 - Rise to the Future Together (Octobe…" at bounding box center [337, 43] width 211 height 13
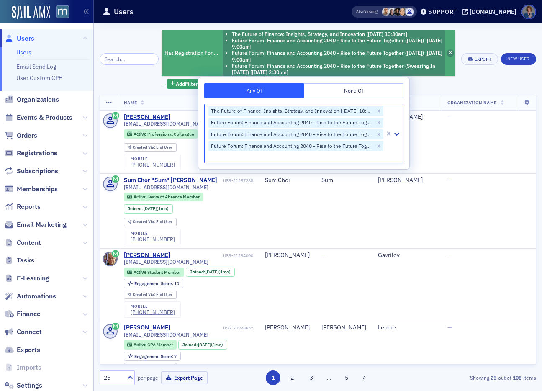
click at [448, 51] on span "button" at bounding box center [451, 53] width 8 height 8
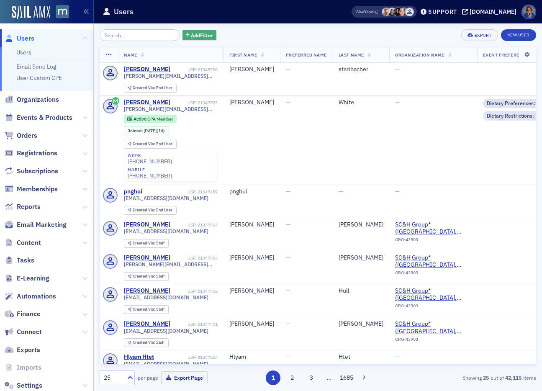
click at [191, 34] on span "Add Filter" at bounding box center [202, 35] width 22 height 8
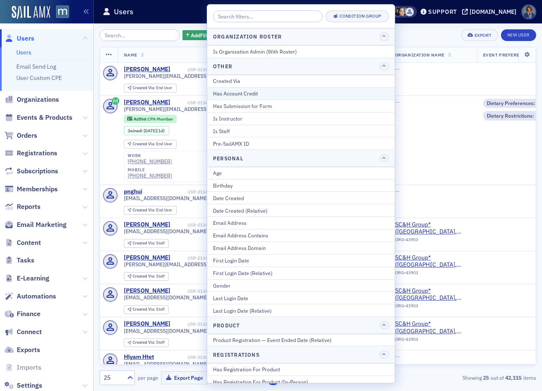
scroll to position [1063, 0]
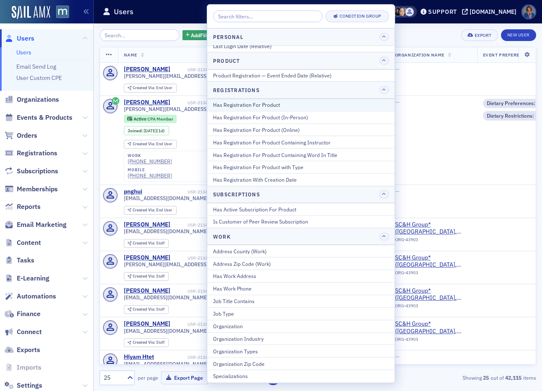
click at [260, 105] on div "Has Registration For Product" at bounding box center [301, 105] width 176 height 8
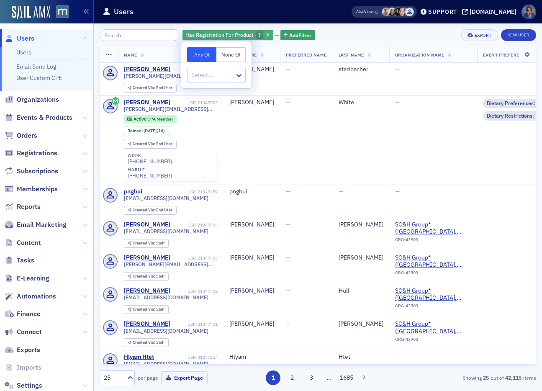
click at [256, 35] on span "?" at bounding box center [259, 35] width 7 height 8
click at [367, 35] on div "Has Registration For Product ? Add Filter Export New User" at bounding box center [318, 35] width 437 height 12
click at [258, 36] on span "?" at bounding box center [259, 34] width 3 height 7
click at [195, 75] on div at bounding box center [212, 75] width 44 height 10
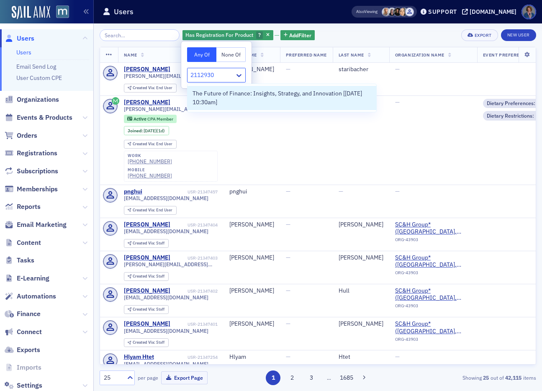
type input "21129303"
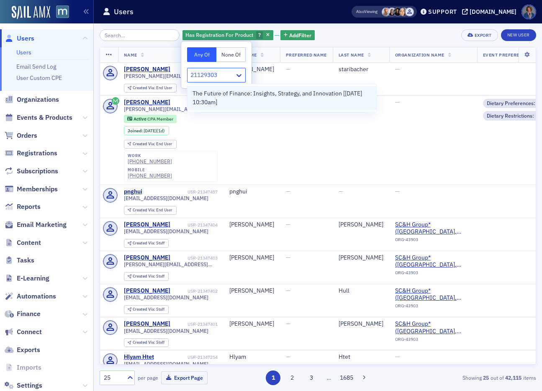
click at [237, 97] on span "The Future of Finance: Insights, Strategy, and Innovation [9/29/2025 10:30am]" at bounding box center [282, 98] width 179 height 18
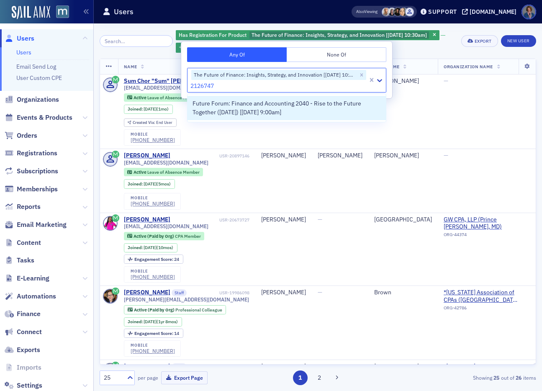
type input "21267471"
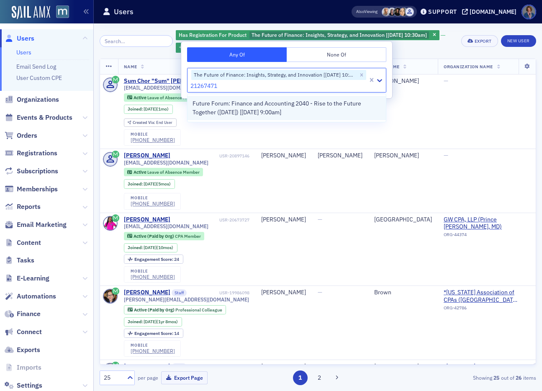
click at [255, 109] on span "Future Forum: Finance and Accounting 2040 - Rise to the Future Together (Octobe…" at bounding box center [287, 108] width 188 height 18
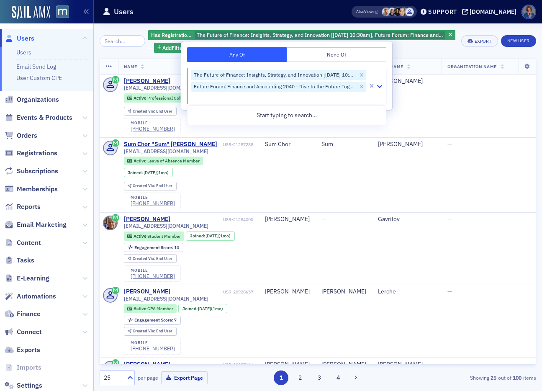
click at [435, 51] on div "Has Registration For Product The Future of Finance: Insights, Strategy, and Inn…" at bounding box center [302, 40] width 308 height 23
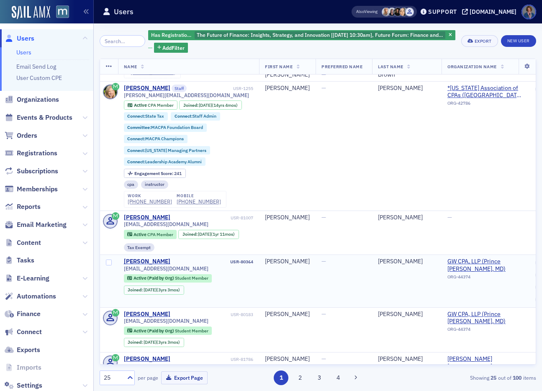
scroll to position [409, 0]
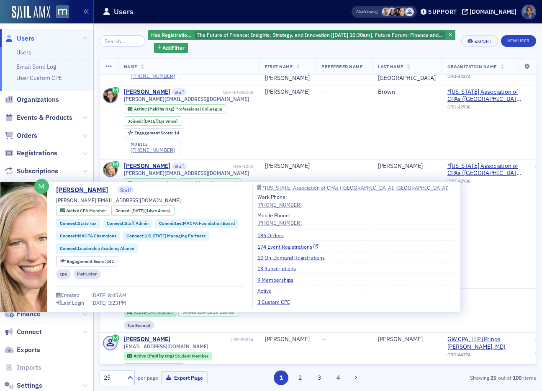
click at [280, 247] on link "174 Event Registrations" at bounding box center [287, 246] width 61 height 8
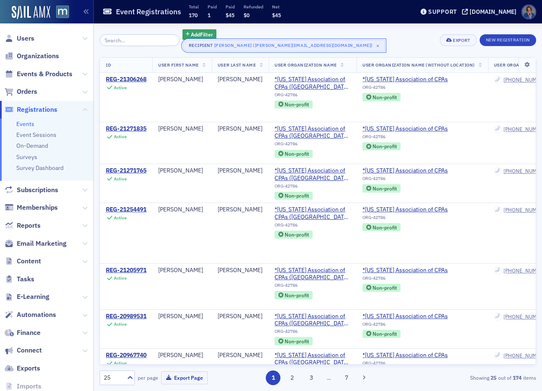
click at [221, 46] on div "Rebekah Olson (rebekah@macpa.org)" at bounding box center [293, 45] width 159 height 8
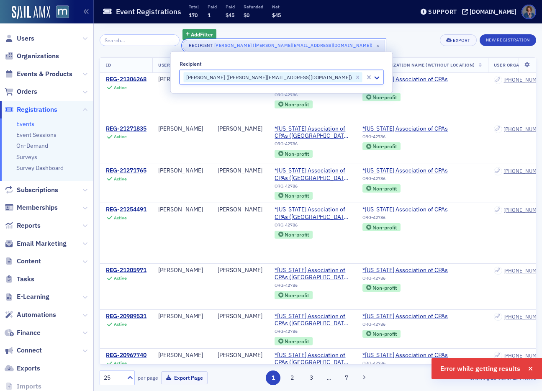
click at [221, 47] on div "Rebekah Olson (rebekah@macpa.org)" at bounding box center [293, 45] width 159 height 8
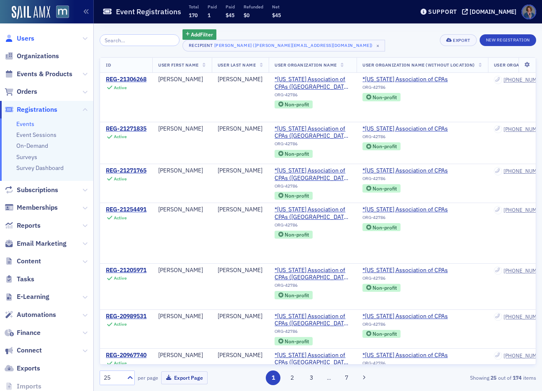
click at [26, 40] on span "Users" at bounding box center [26, 38] width 18 height 9
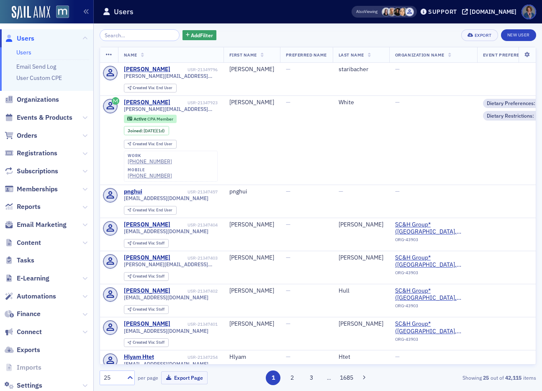
click at [136, 37] on input "search" at bounding box center [140, 35] width 80 height 12
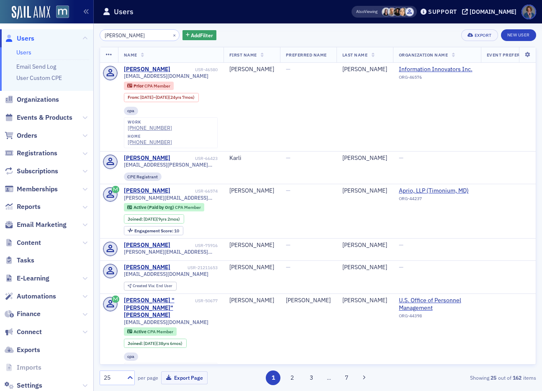
drag, startPoint x: 135, startPoint y: 35, endPoint x: 101, endPoint y: 35, distance: 33.9
click at [101, 35] on input "Olsen Reb" at bounding box center [140, 35] width 80 height 12
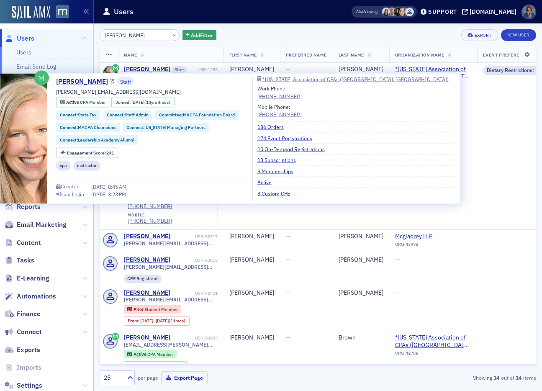
type input "Rebekah"
click at [64, 80] on link "[PERSON_NAME]" at bounding box center [85, 82] width 58 height 10
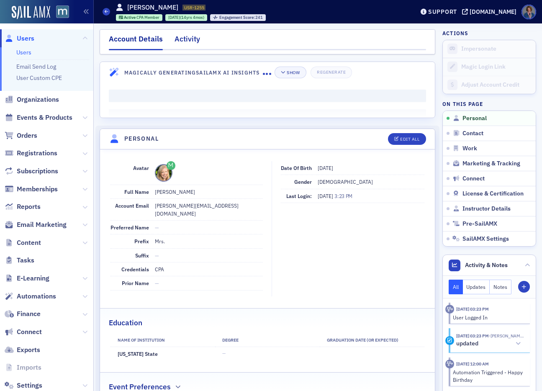
click at [191, 40] on div "Activity" at bounding box center [188, 40] width 26 height 15
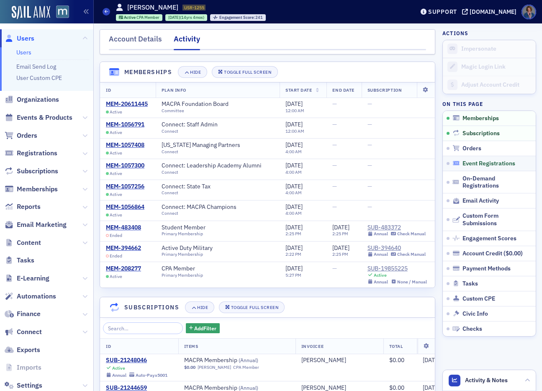
click at [474, 164] on span "Event Registrations" at bounding box center [489, 164] width 53 height 8
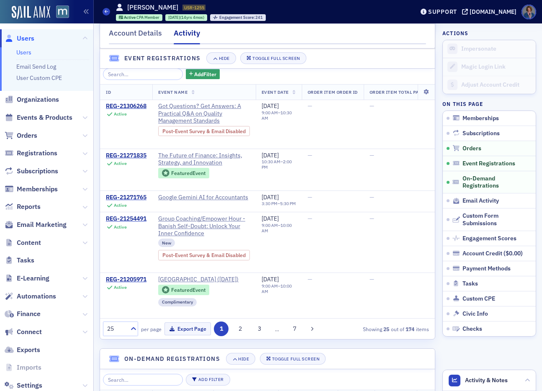
scroll to position [458, 0]
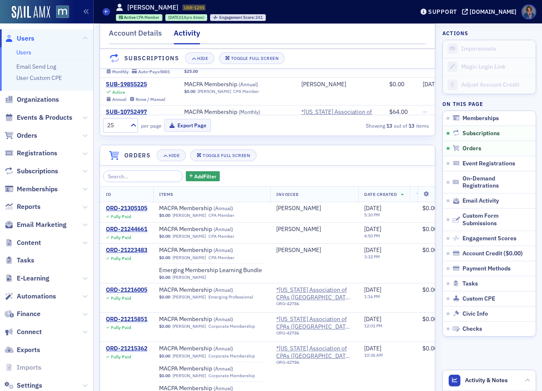
click at [29, 53] on link "Users" at bounding box center [23, 53] width 15 height 8
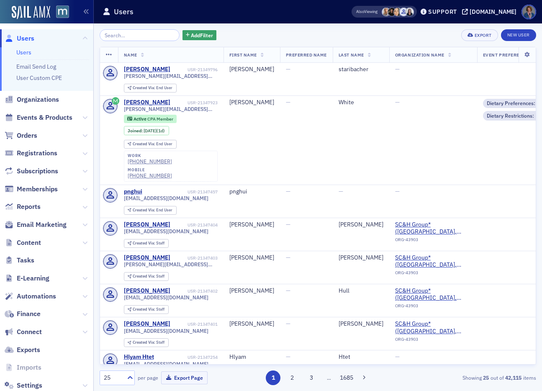
click at [26, 55] on link "Users" at bounding box center [23, 53] width 15 height 8
